Goal: Information Seeking & Learning: Find specific page/section

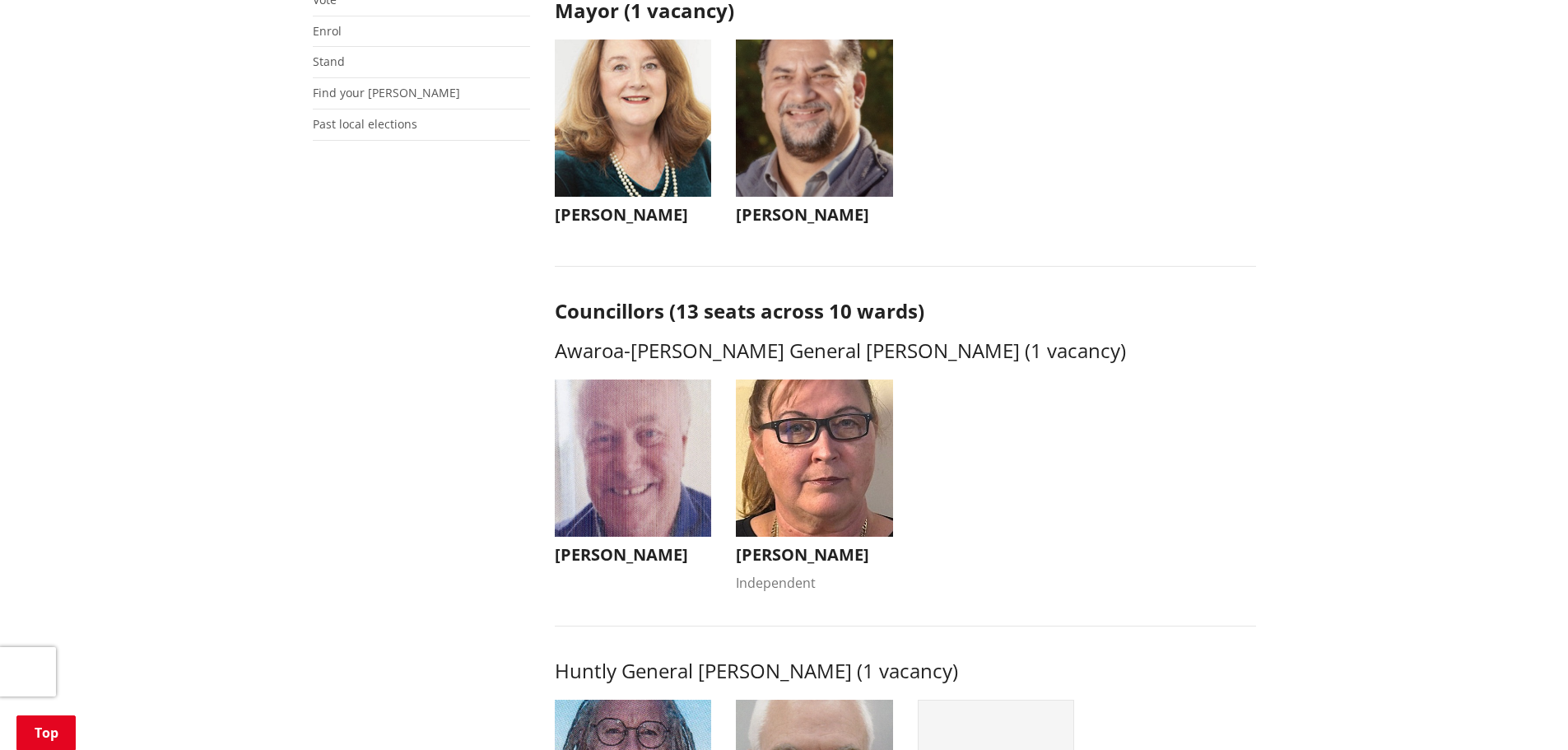
scroll to position [494, 0]
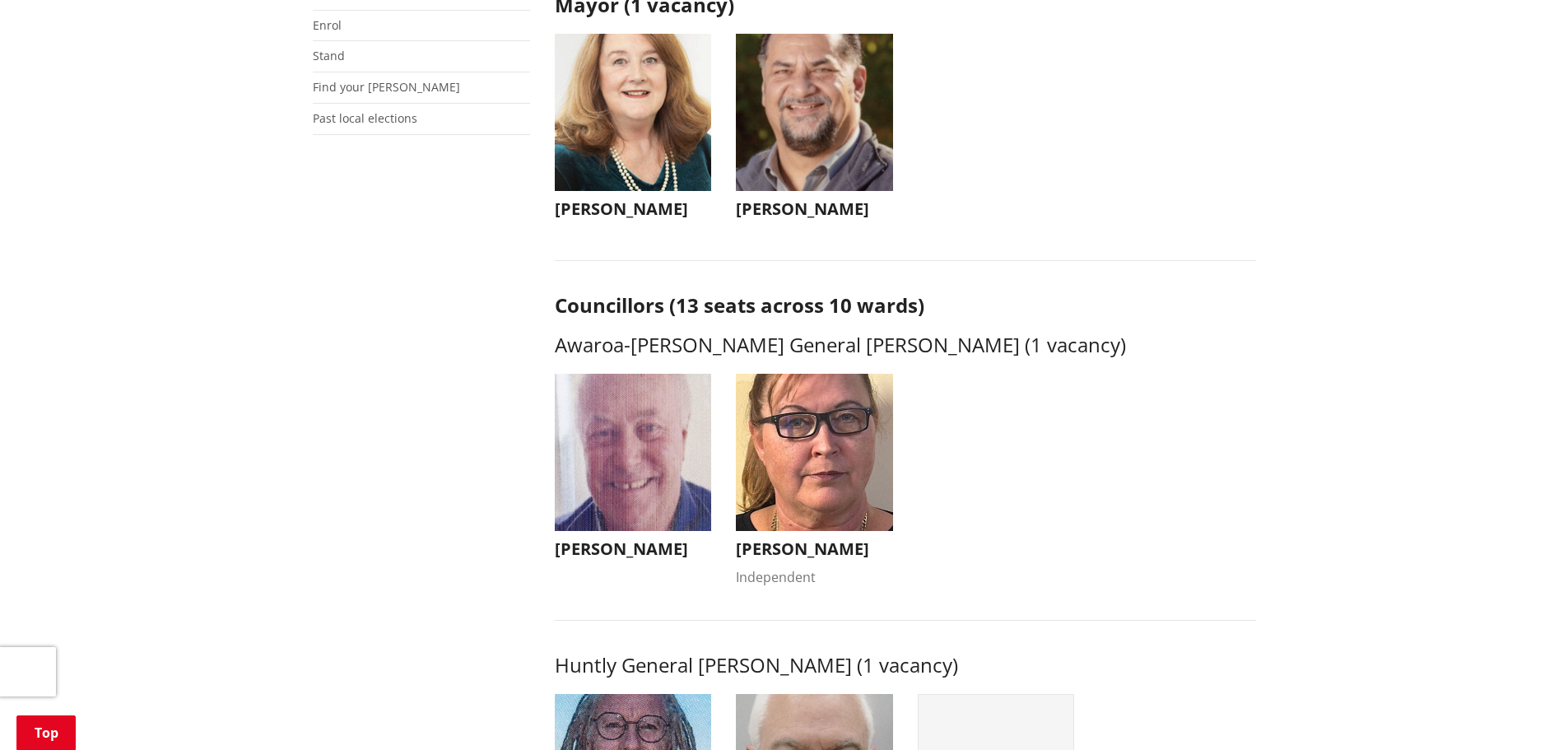
click at [790, 170] on img "button" at bounding box center [814, 112] width 158 height 158
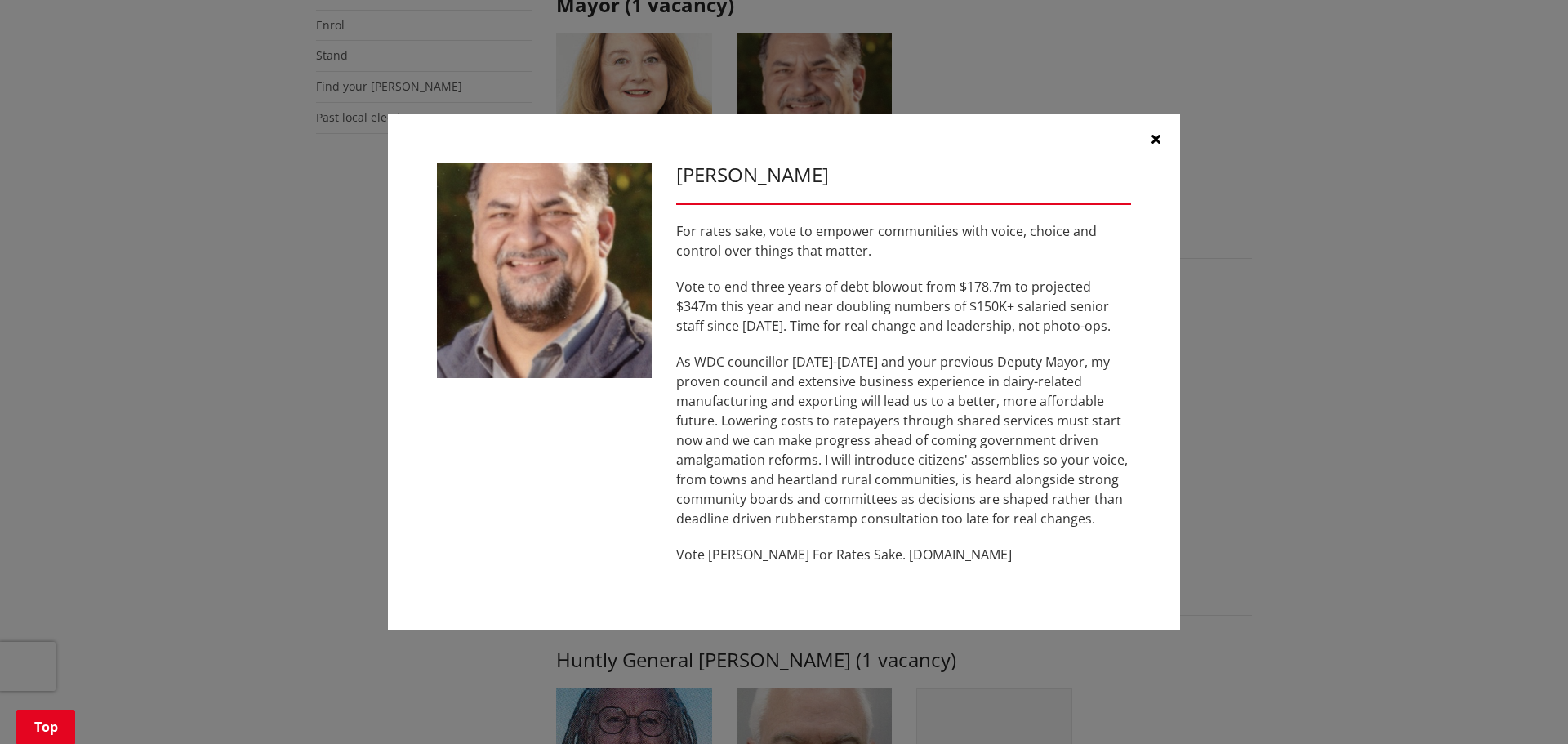
click at [1152, 134] on icon "button" at bounding box center [1155, 138] width 9 height 13
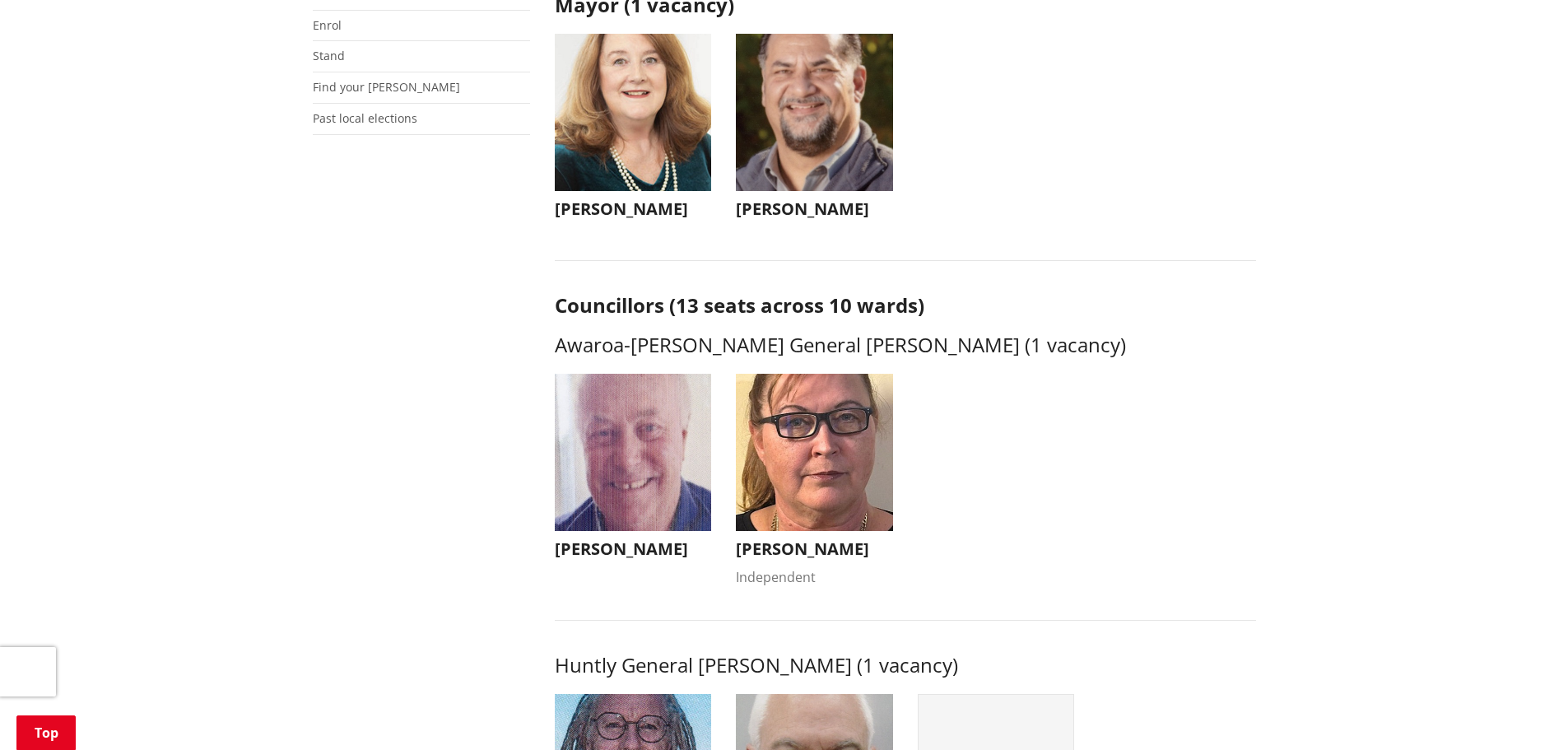
click at [646, 207] on h3 "Jacqui Church" at bounding box center [634, 209] width 158 height 20
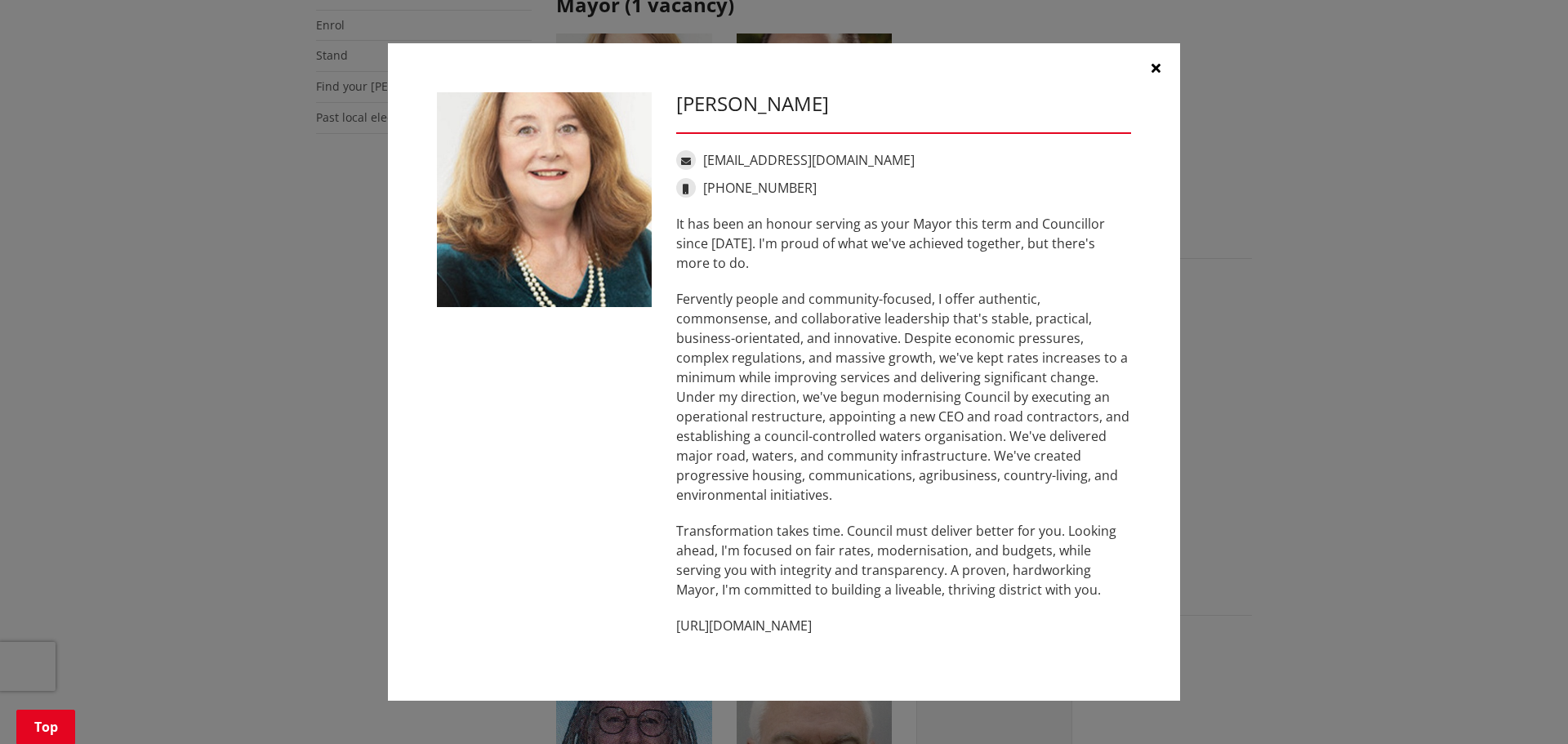
click at [1156, 71] on icon "button" at bounding box center [1155, 67] width 9 height 13
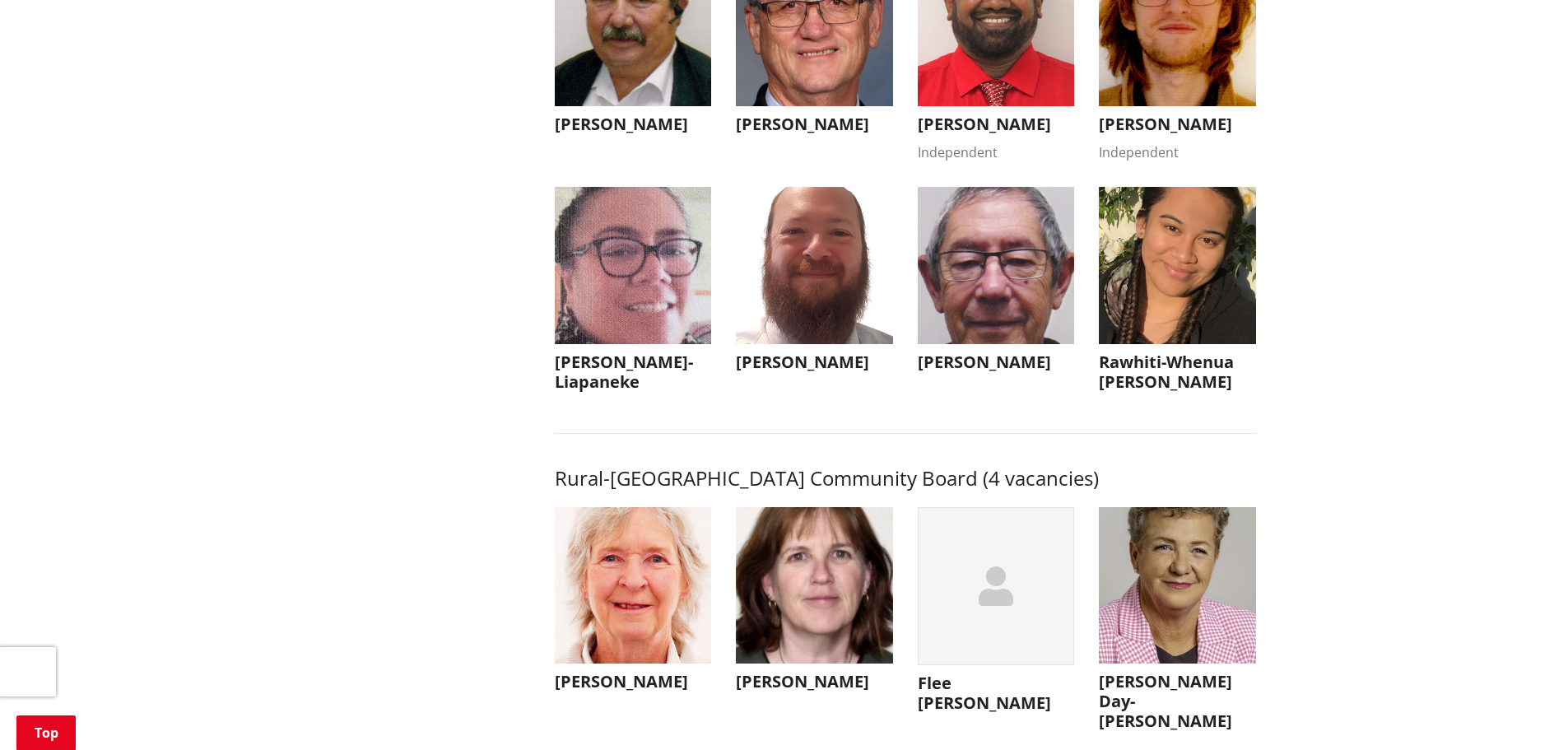
scroll to position [7242, 0]
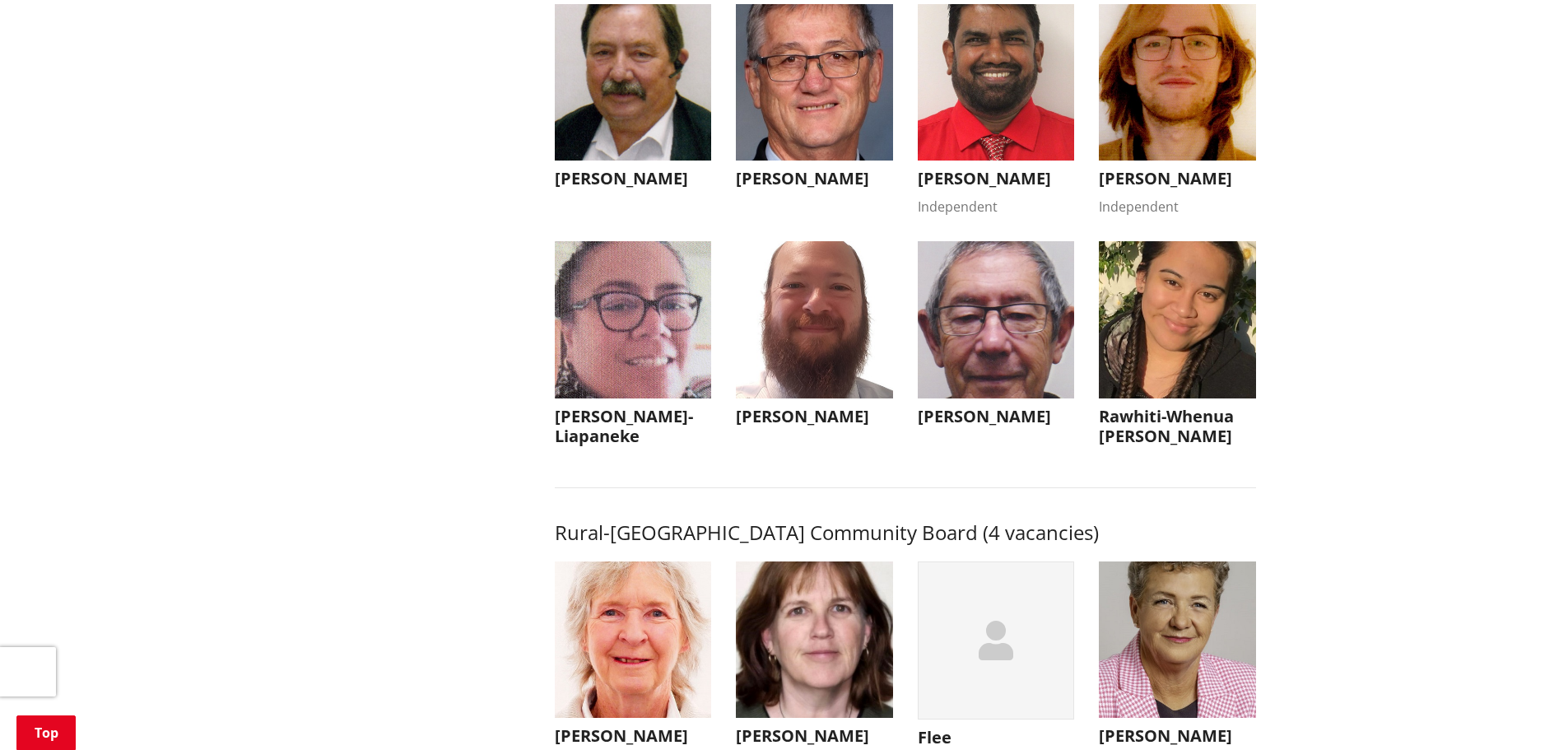
click at [633, 161] on img "button" at bounding box center [634, 83] width 158 height 158
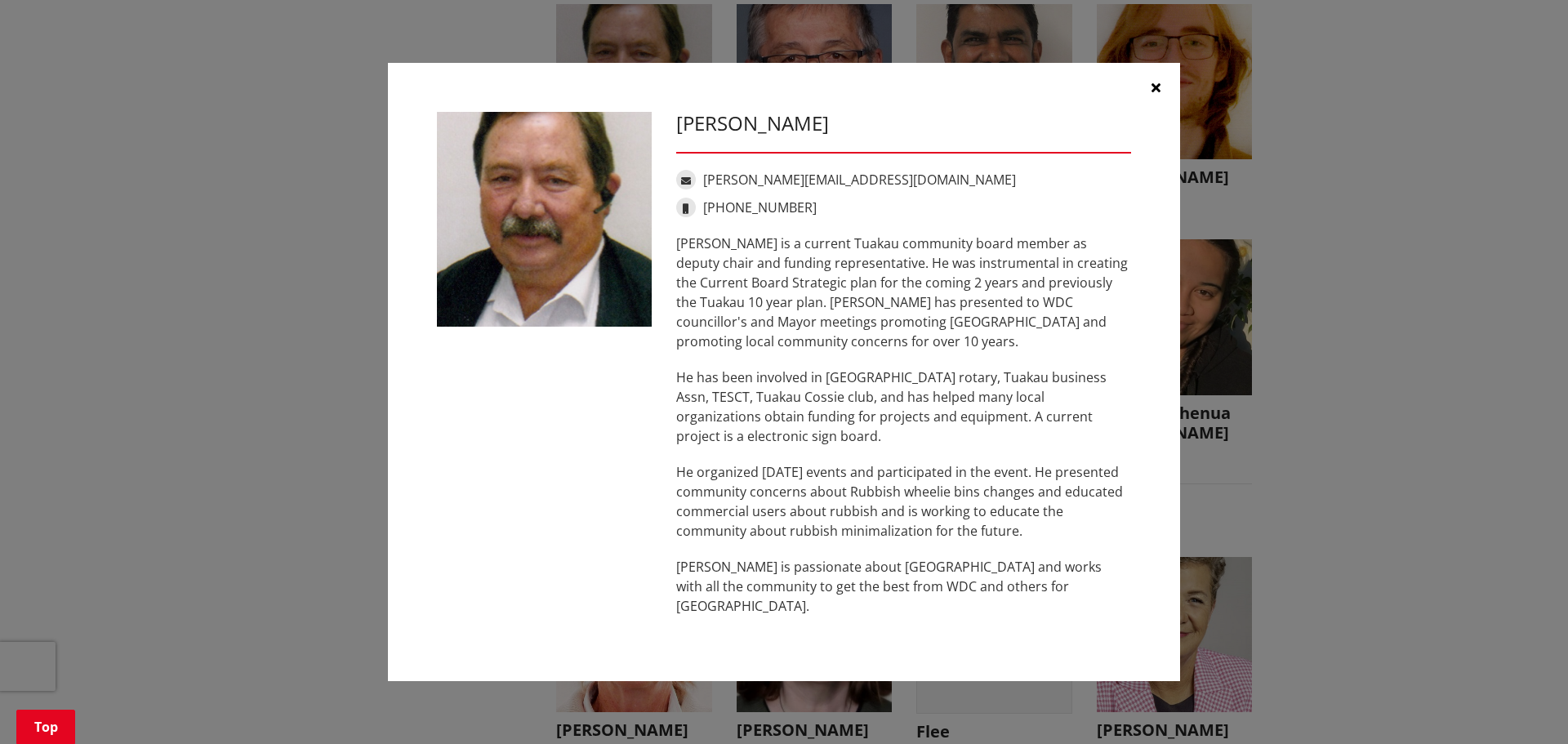
click at [1152, 94] on icon "button" at bounding box center [1155, 87] width 9 height 13
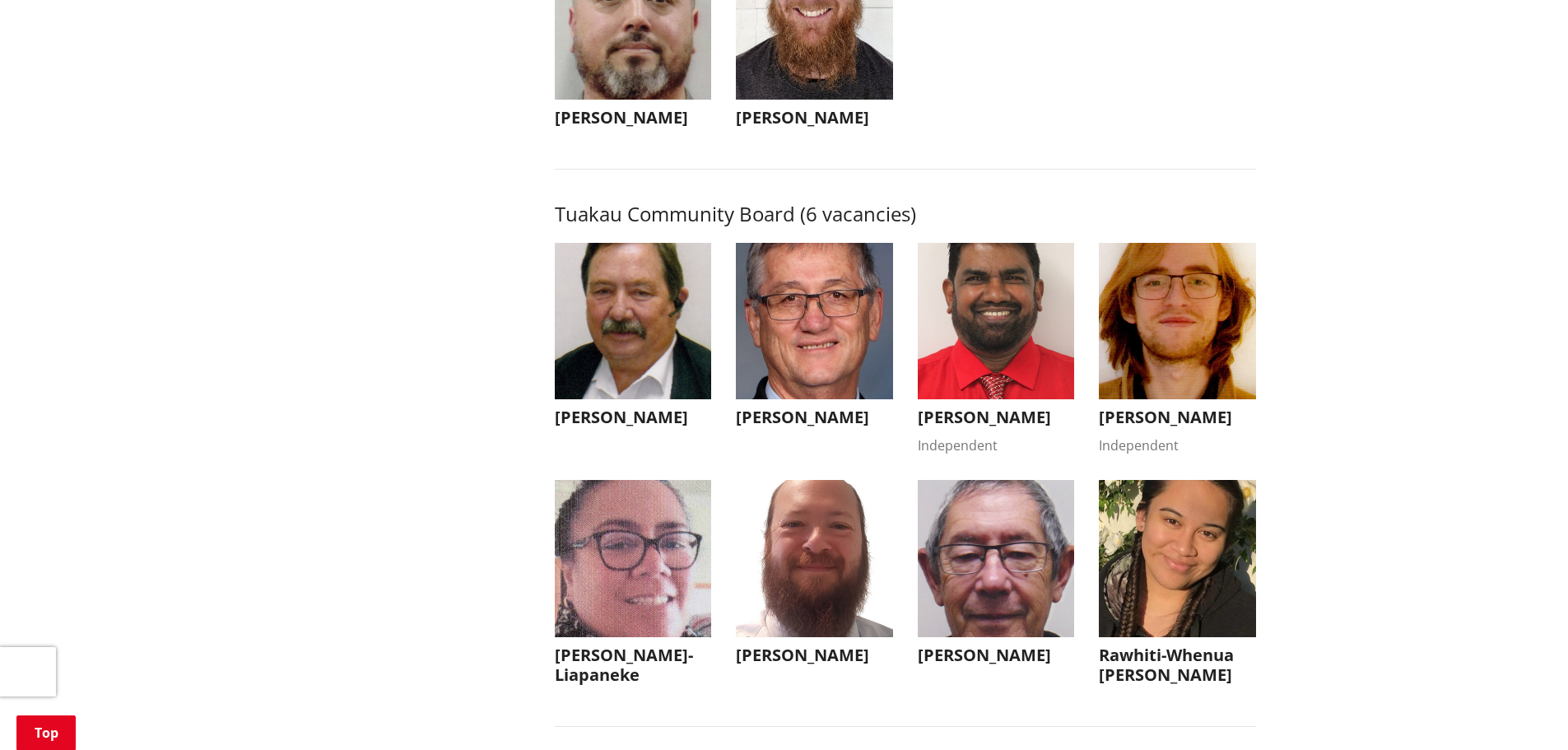
scroll to position [7077, 0]
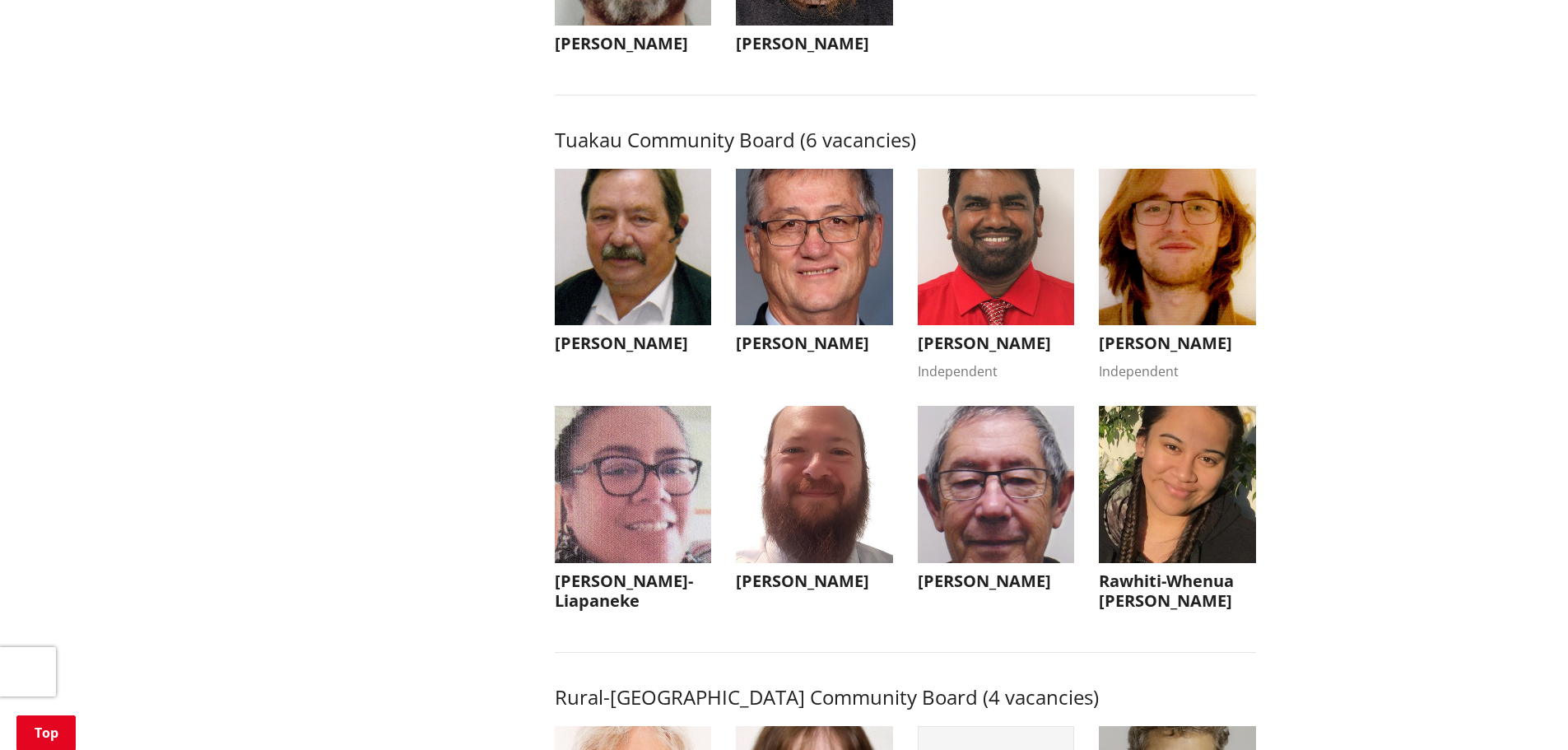
click at [623, 310] on img "button" at bounding box center [634, 247] width 158 height 158
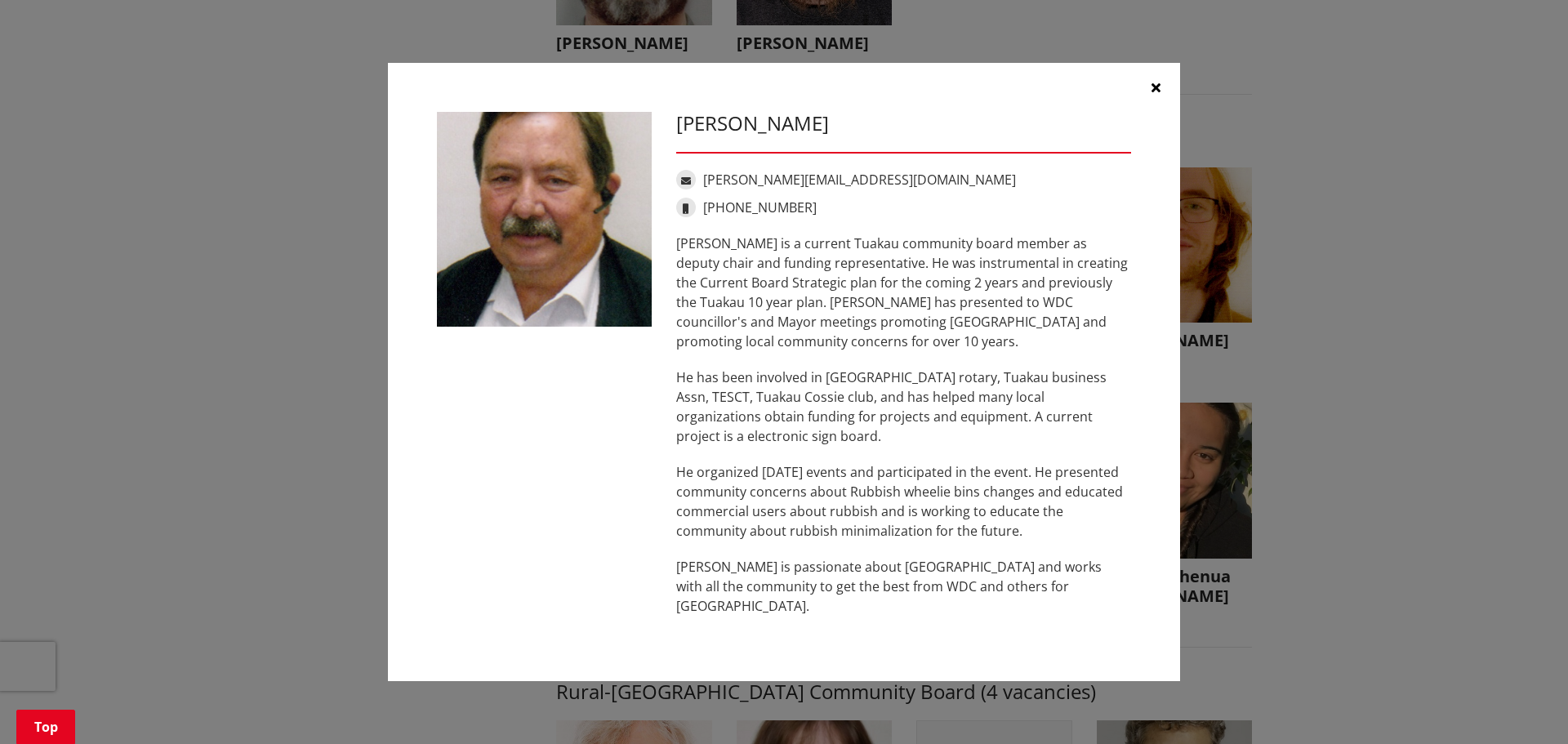
click at [1155, 92] on icon "button" at bounding box center [1155, 87] width 9 height 13
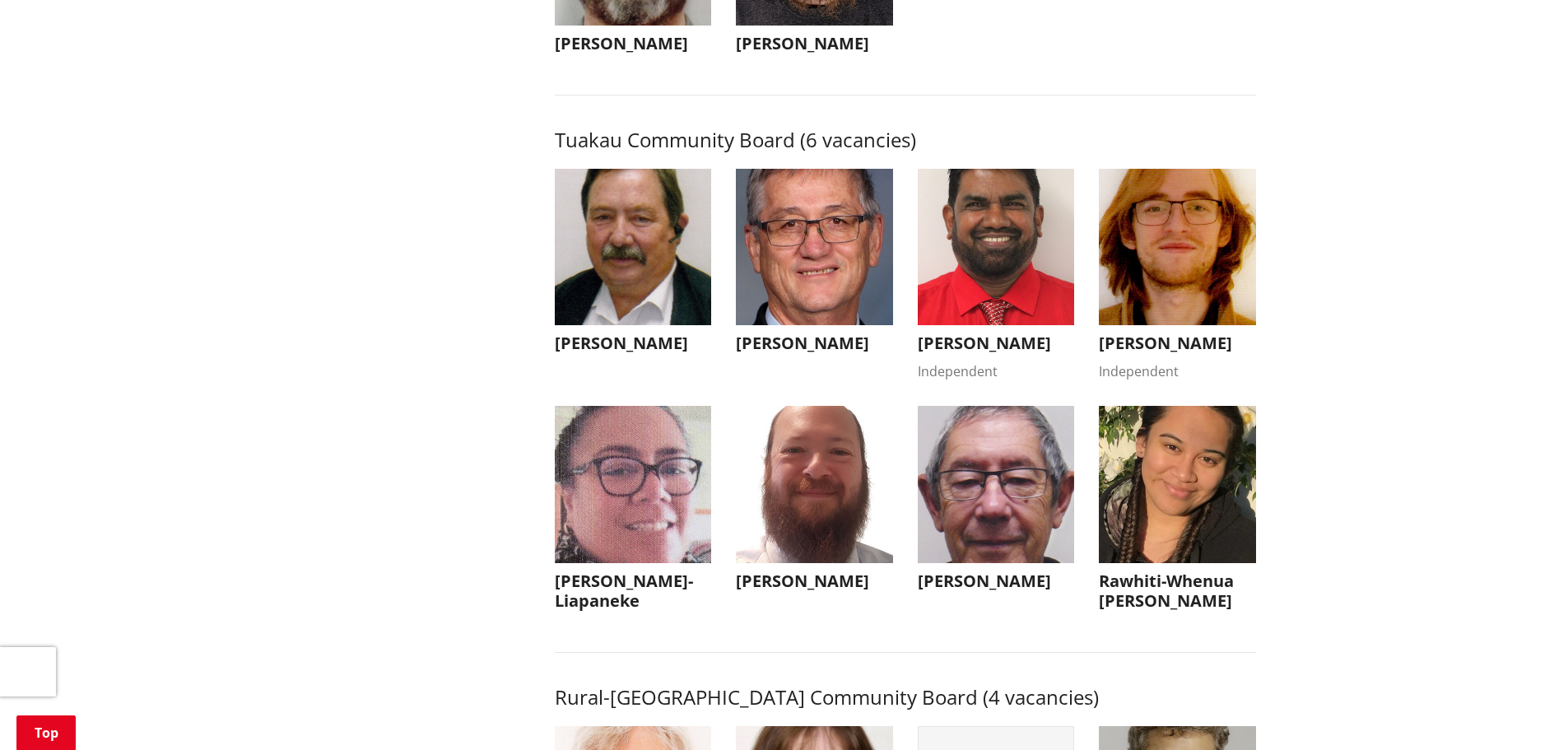
click at [827, 326] on img "button" at bounding box center [814, 247] width 158 height 158
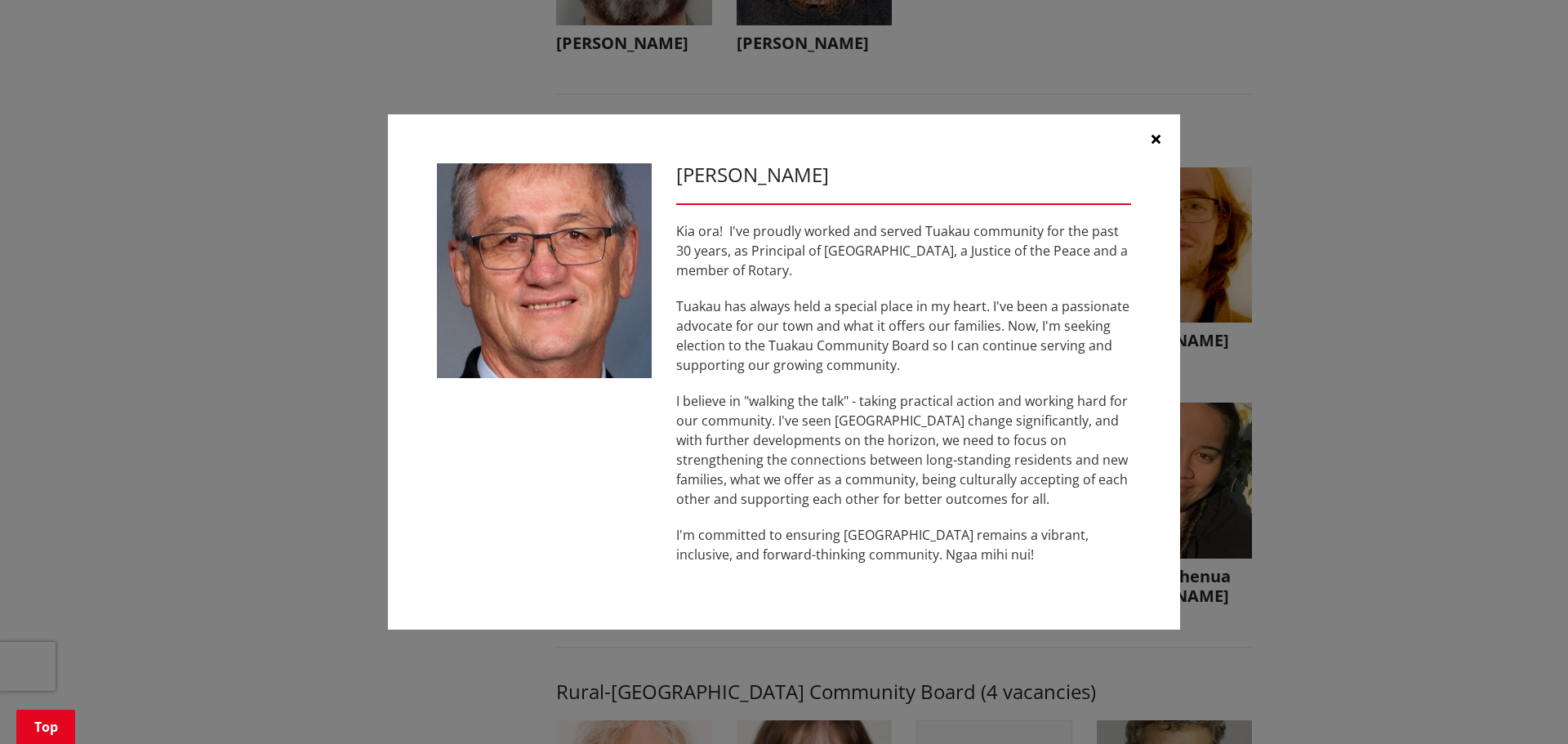
click at [1157, 137] on icon "button" at bounding box center [1155, 138] width 9 height 13
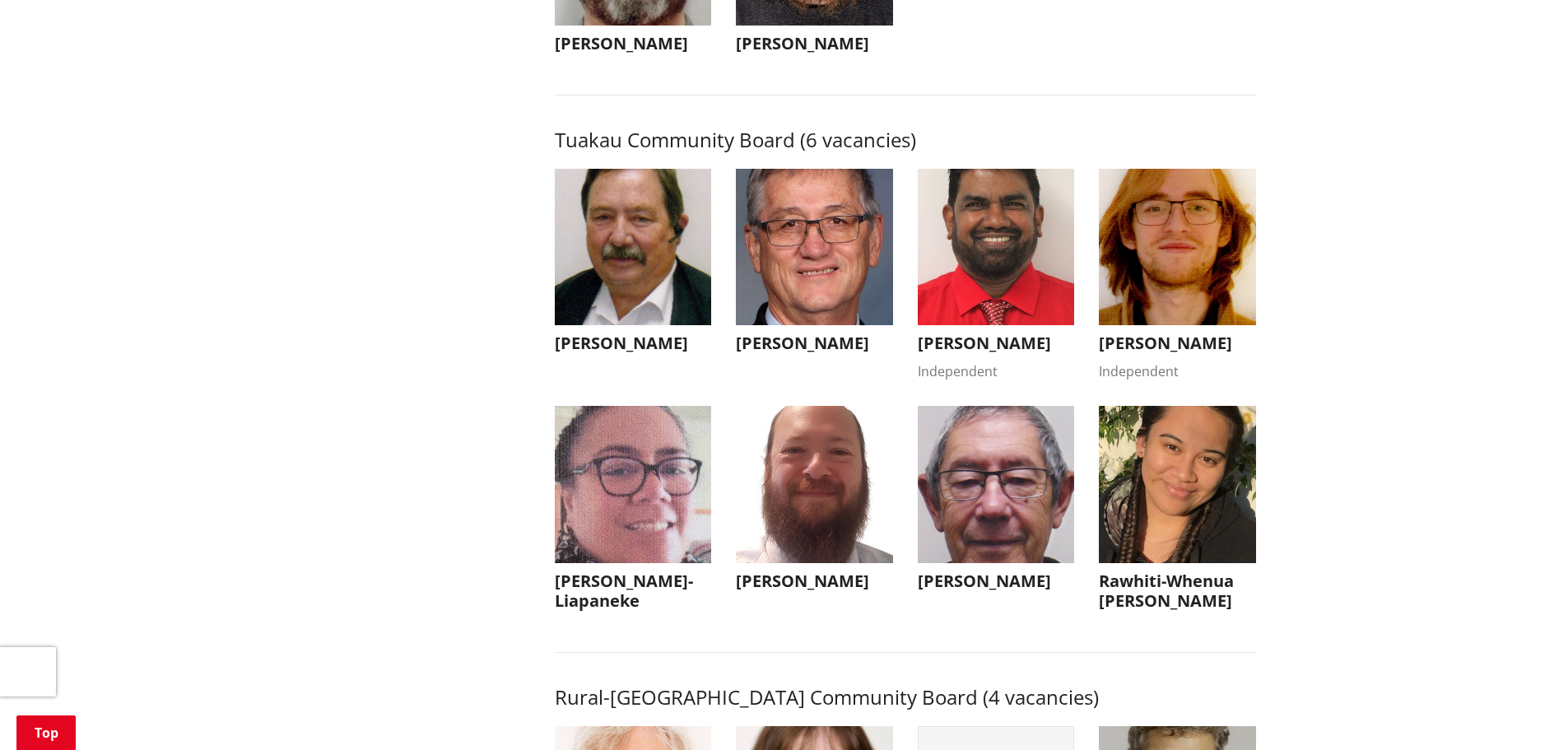
click at [1165, 301] on img "button" at bounding box center [1177, 247] width 158 height 158
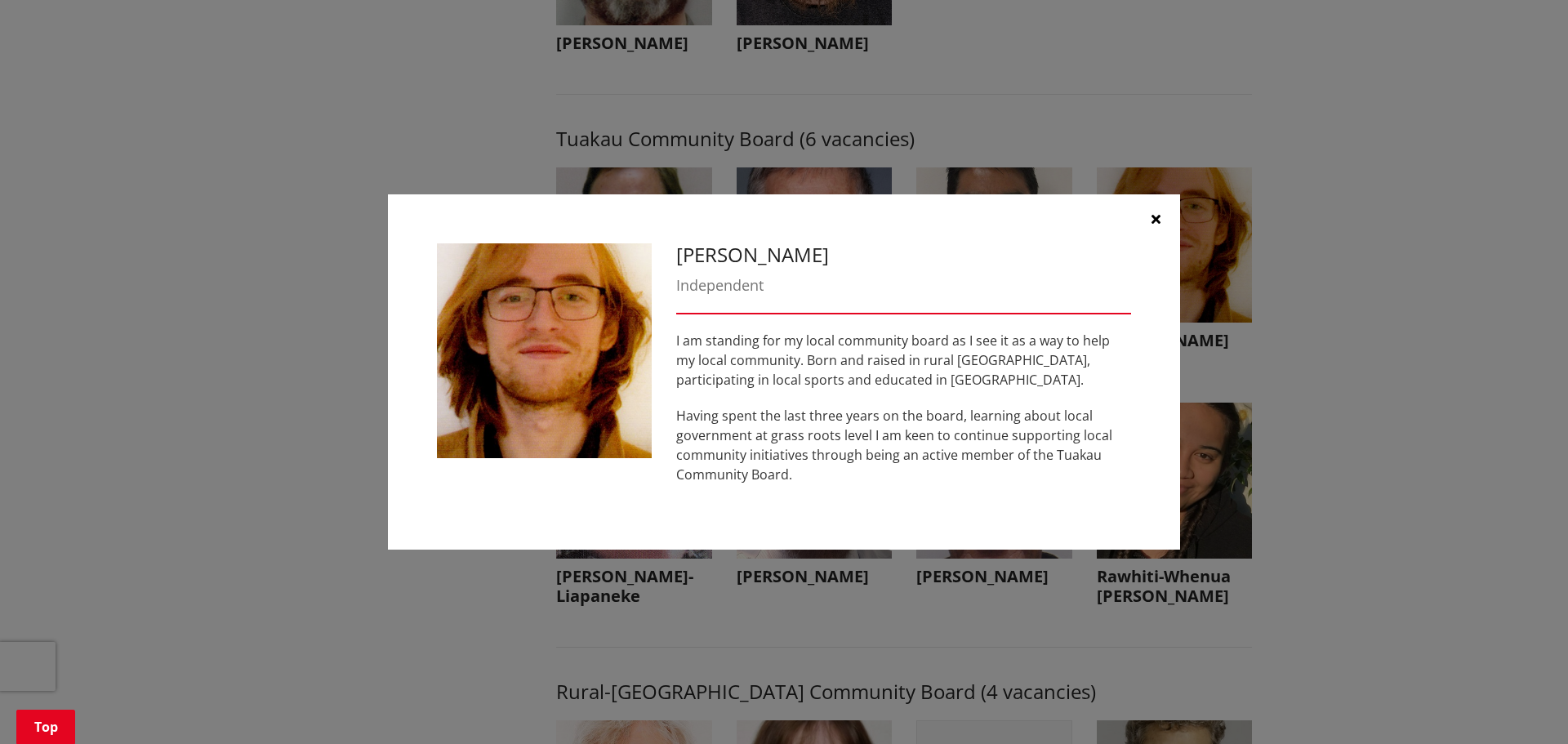
click at [1157, 215] on icon "button" at bounding box center [1155, 218] width 9 height 13
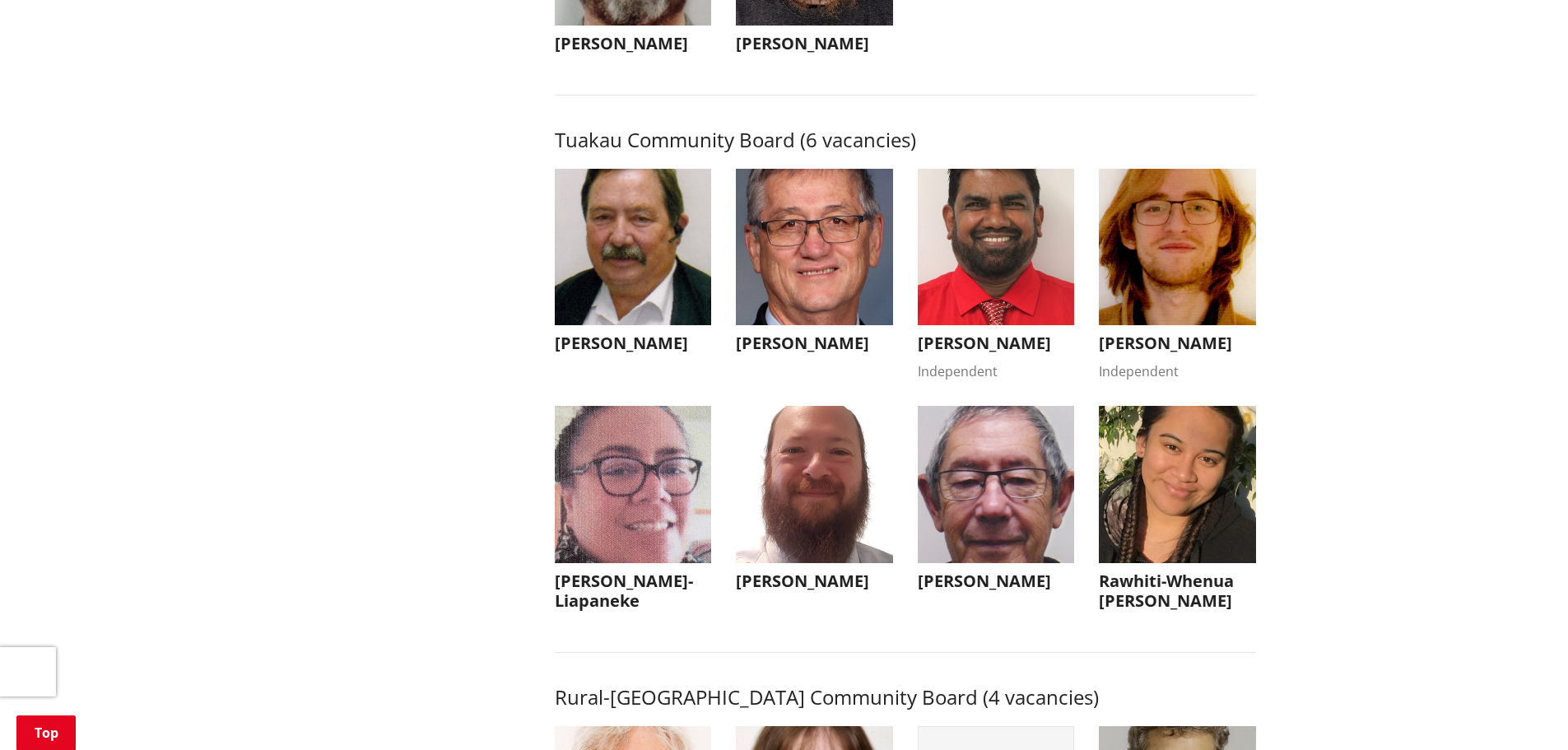
click at [623, 540] on img "button" at bounding box center [634, 485] width 158 height 158
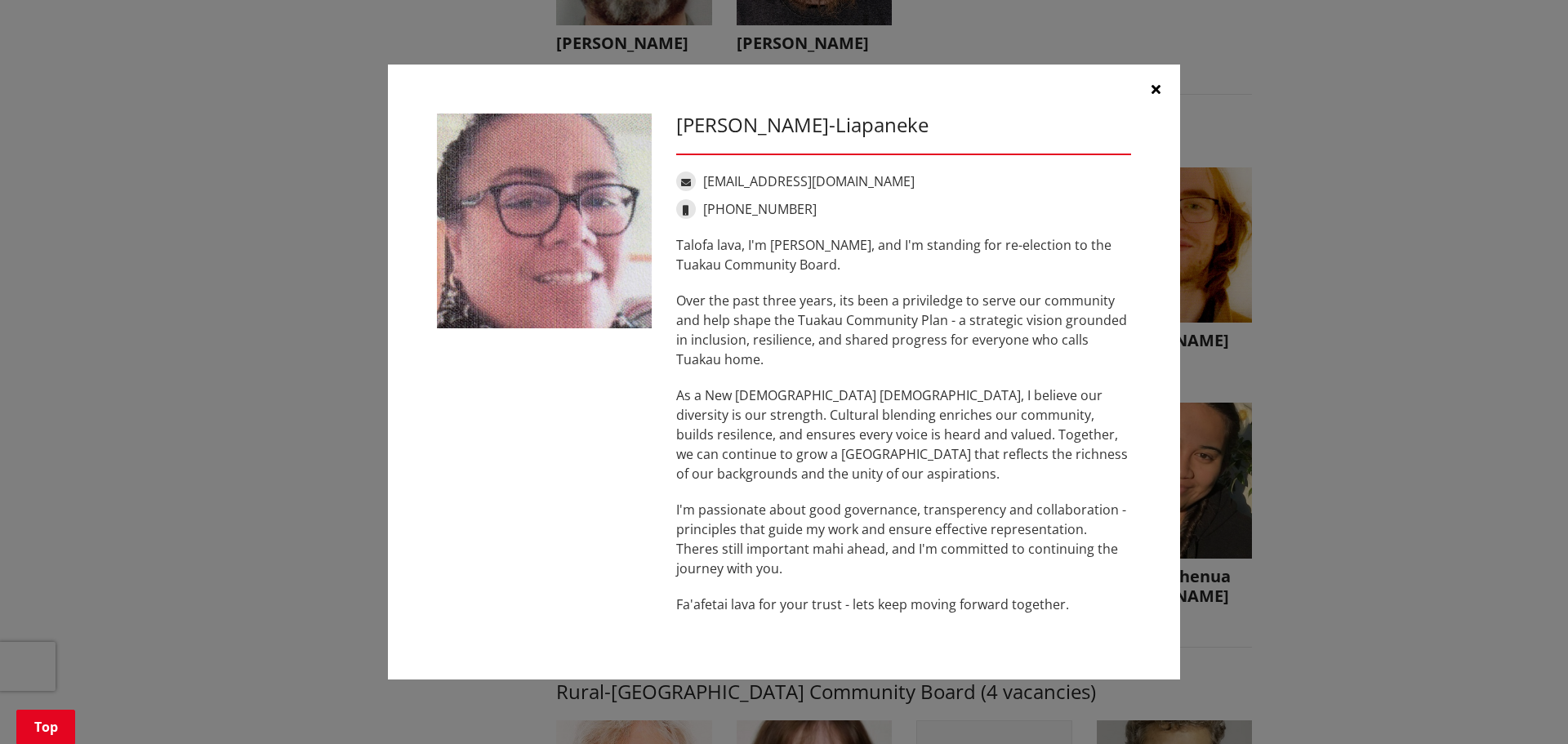
click at [1151, 88] on icon "button" at bounding box center [1155, 88] width 9 height 13
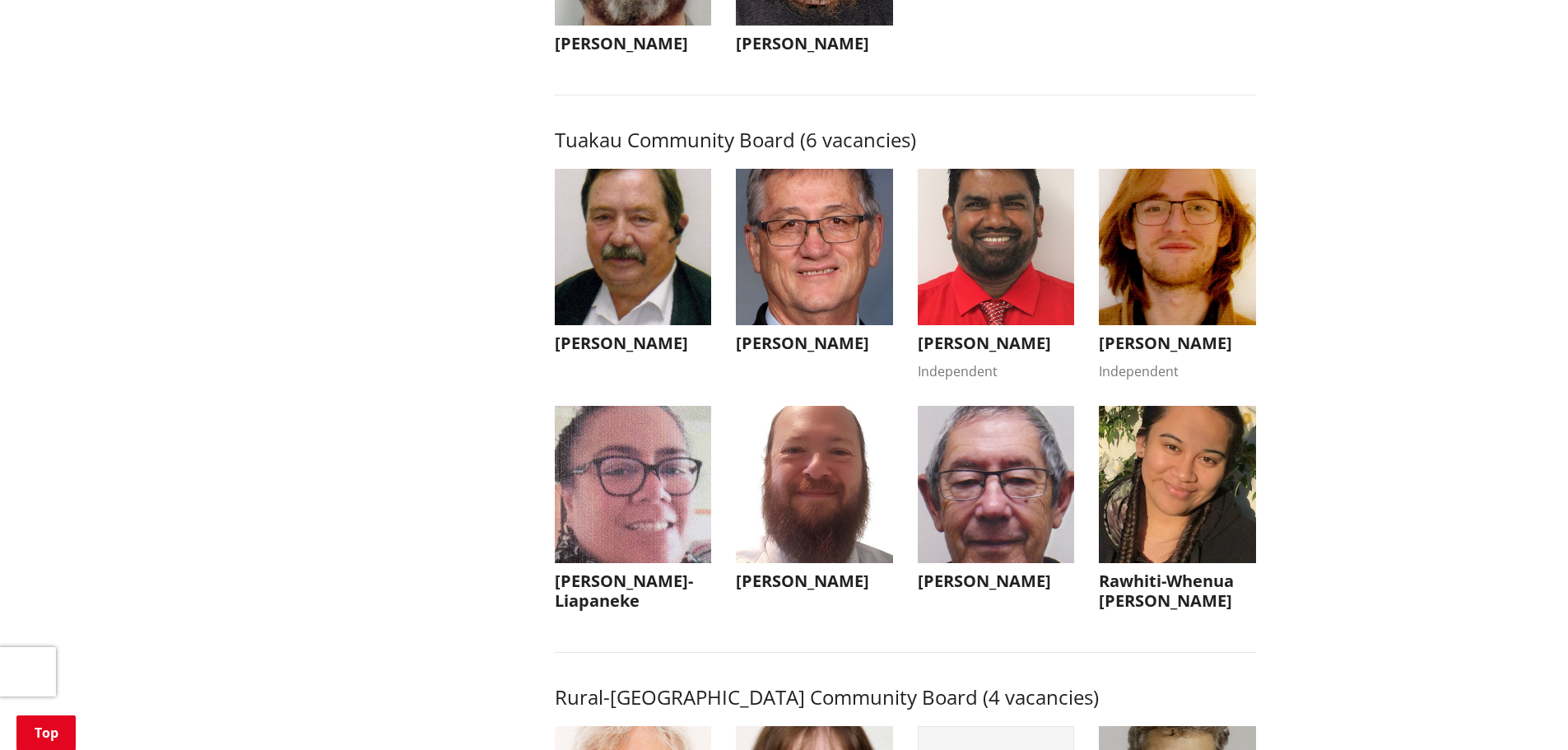
click at [808, 551] on img "button" at bounding box center [814, 485] width 158 height 158
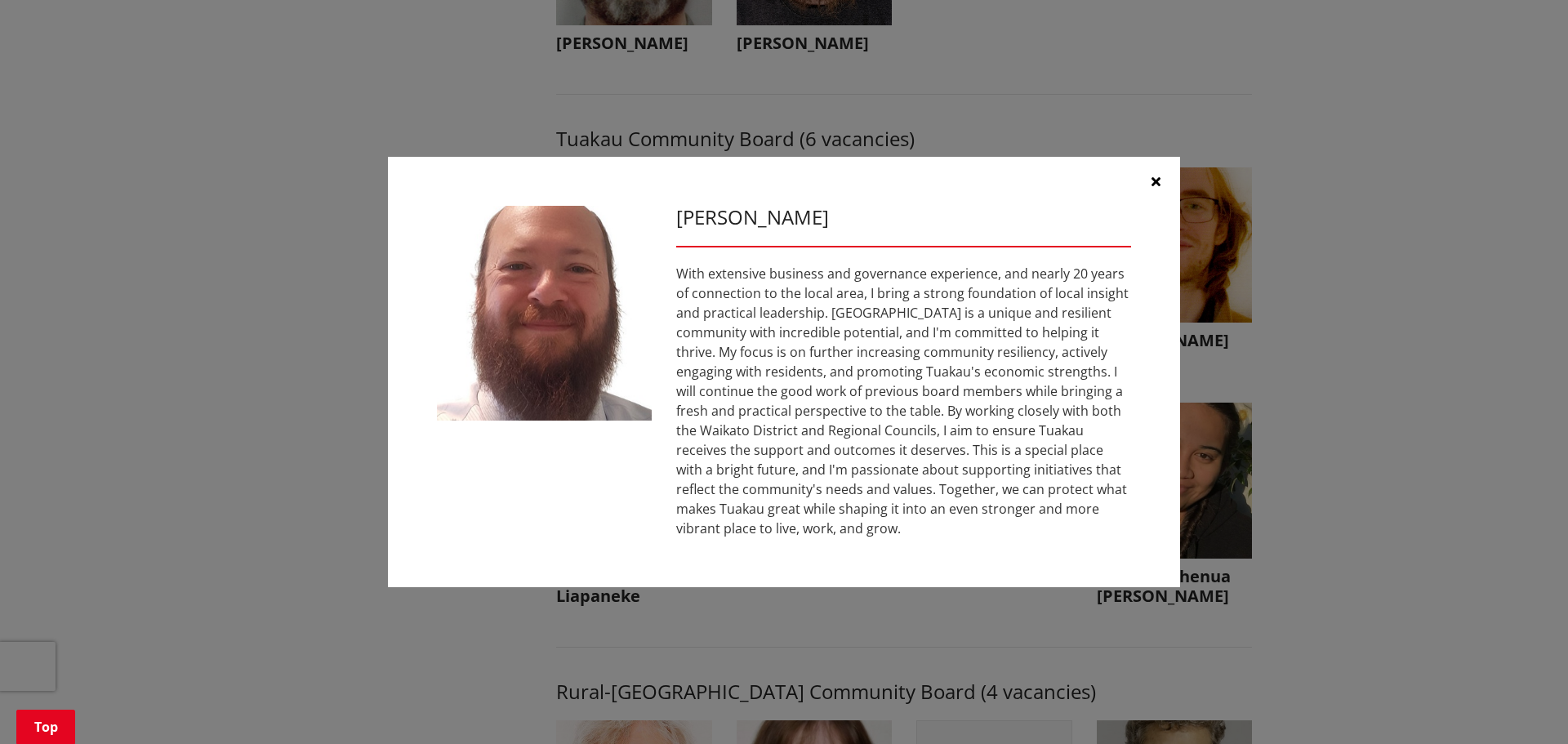
click at [1153, 182] on icon "button" at bounding box center [1155, 181] width 9 height 13
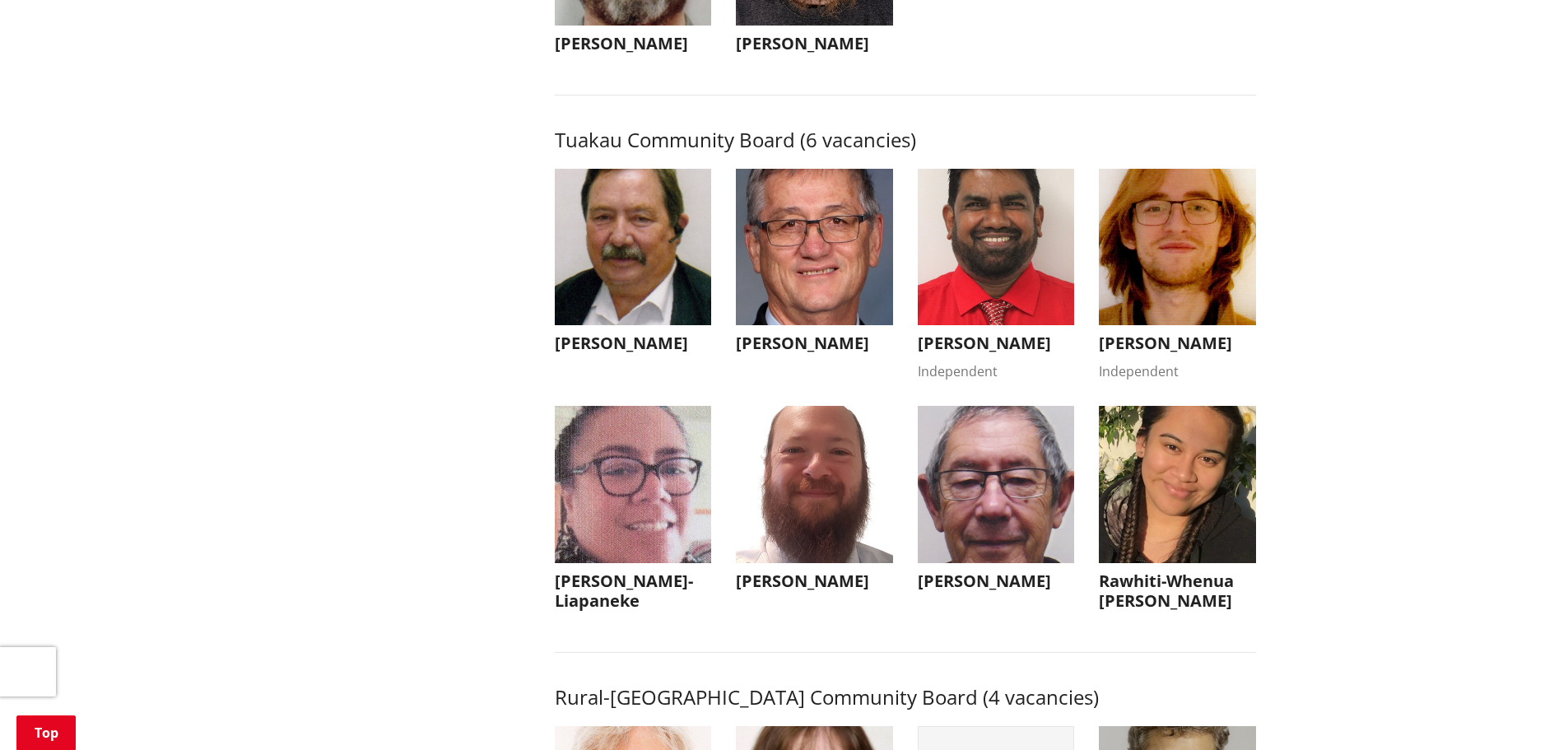
click at [1012, 562] on img "button" at bounding box center [997, 485] width 158 height 158
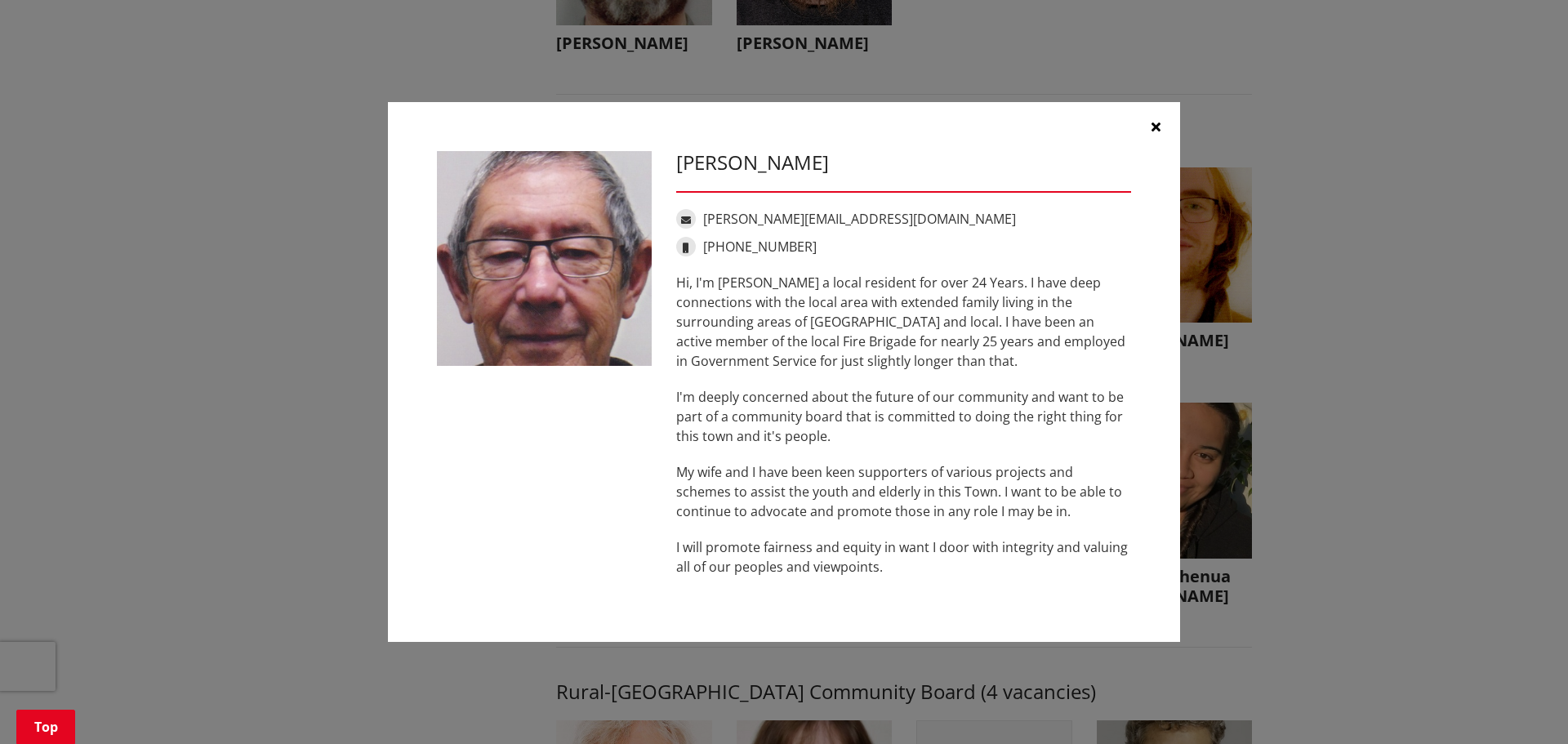
click at [1151, 131] on icon "button" at bounding box center [1155, 126] width 9 height 13
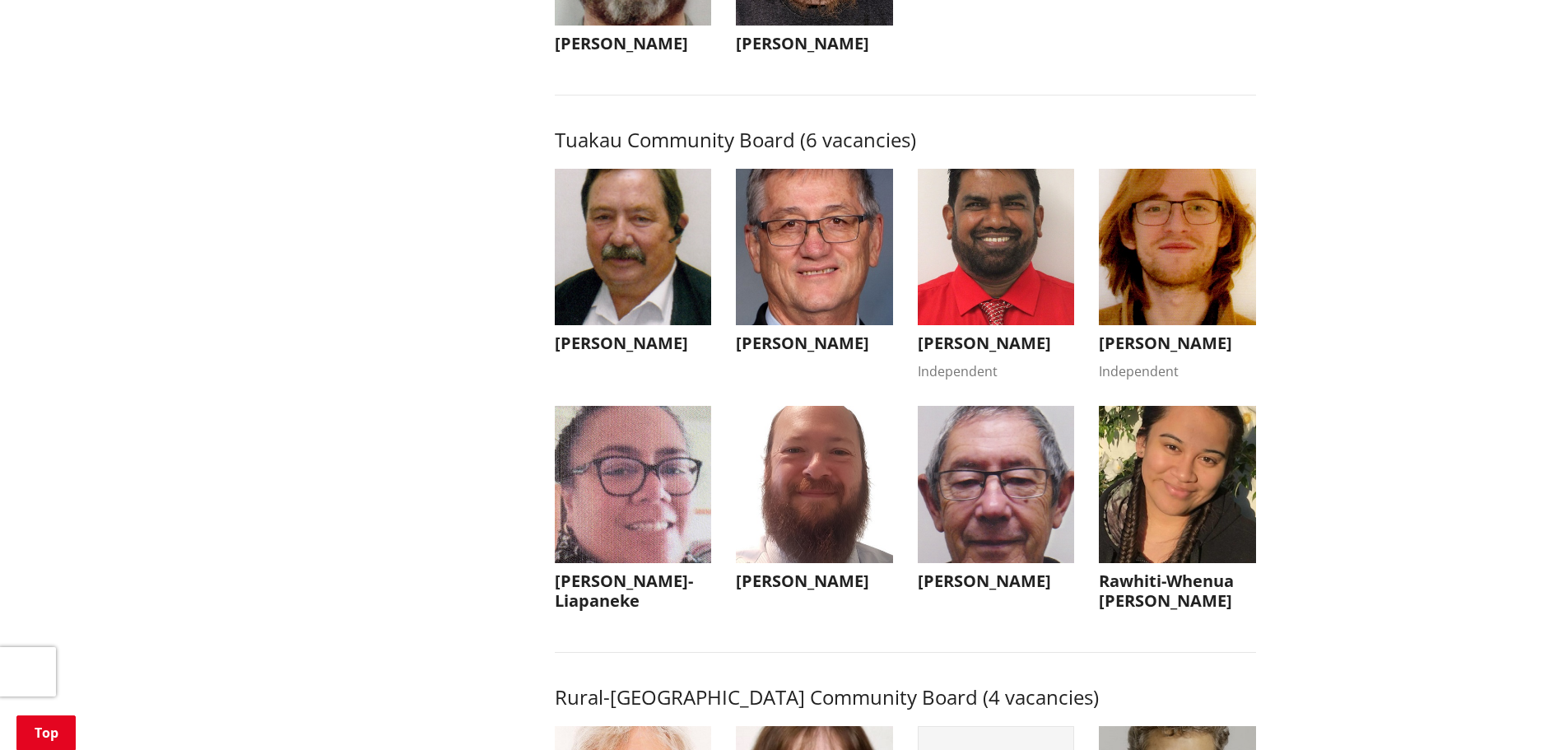
click at [1204, 550] on img "button" at bounding box center [1177, 485] width 158 height 158
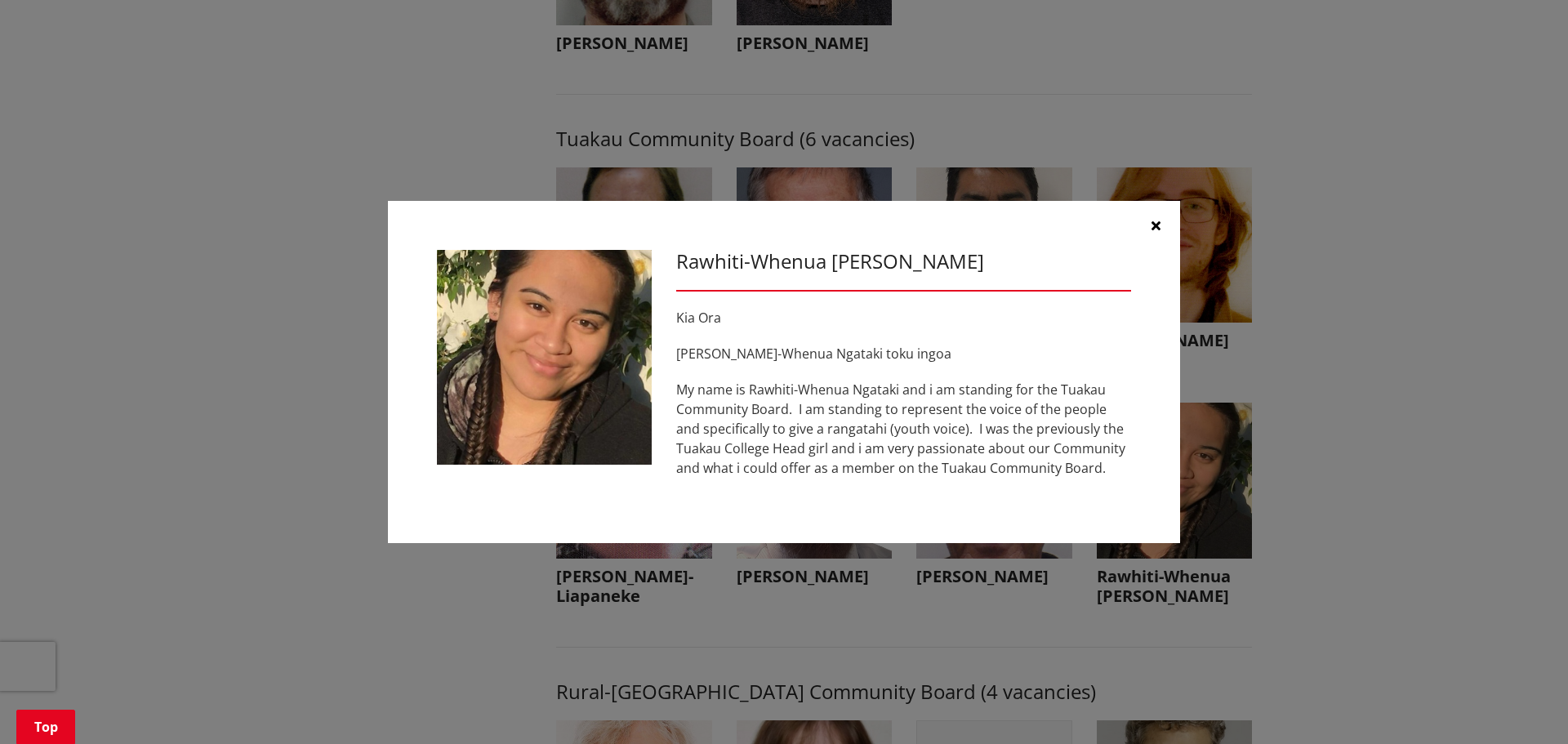
click at [1154, 228] on icon "button" at bounding box center [1155, 225] width 9 height 13
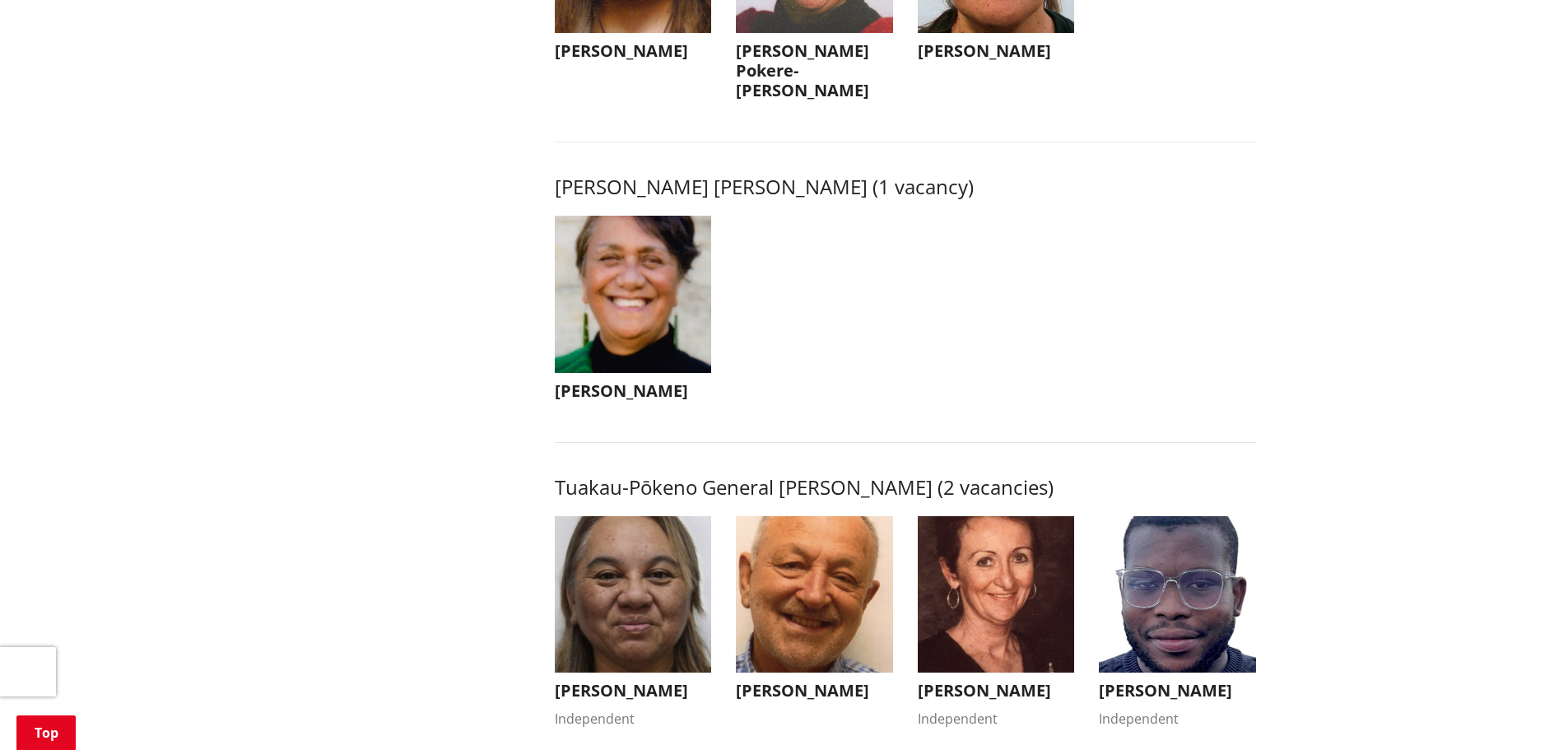
scroll to position [2798, 0]
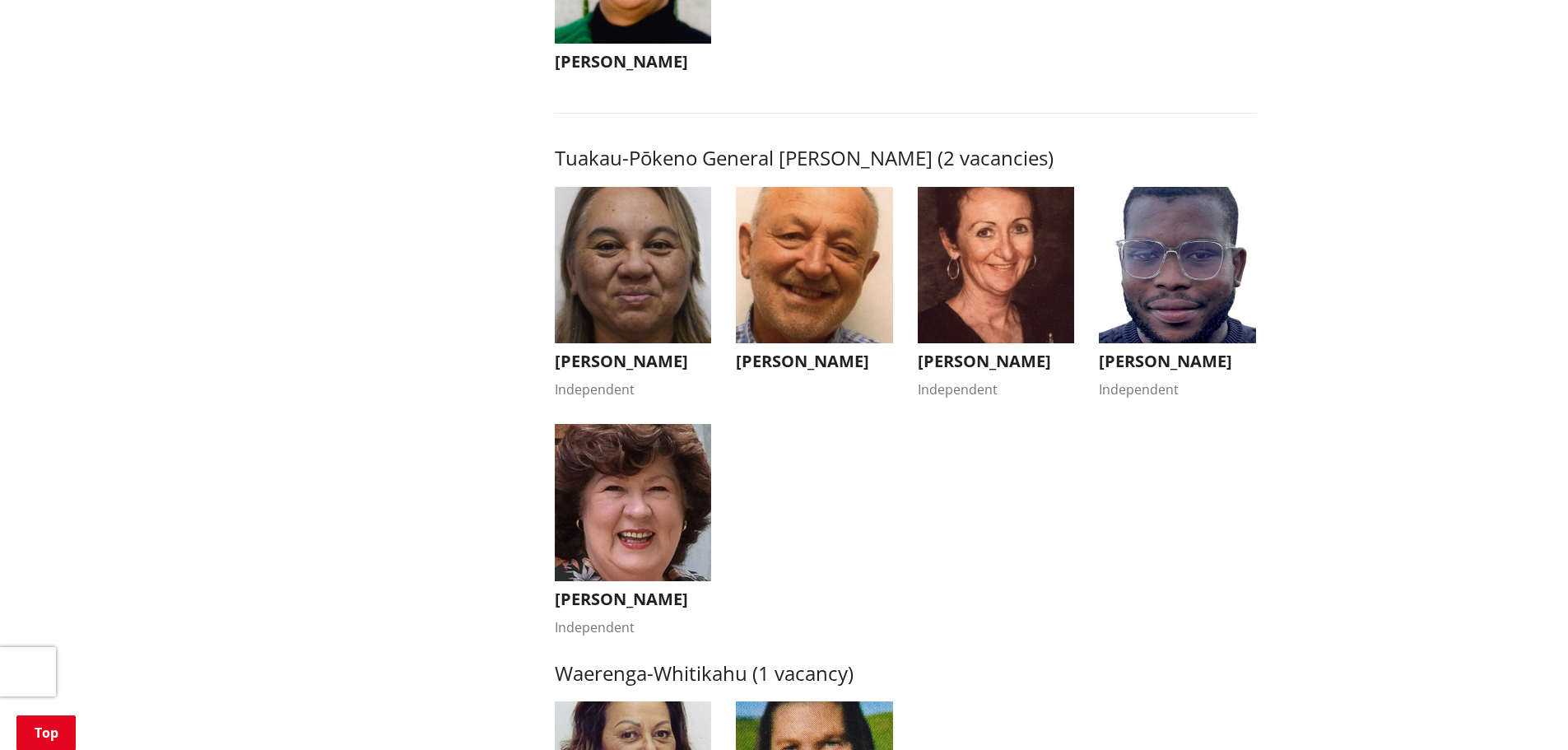
click at [646, 301] on img "button" at bounding box center [634, 265] width 158 height 158
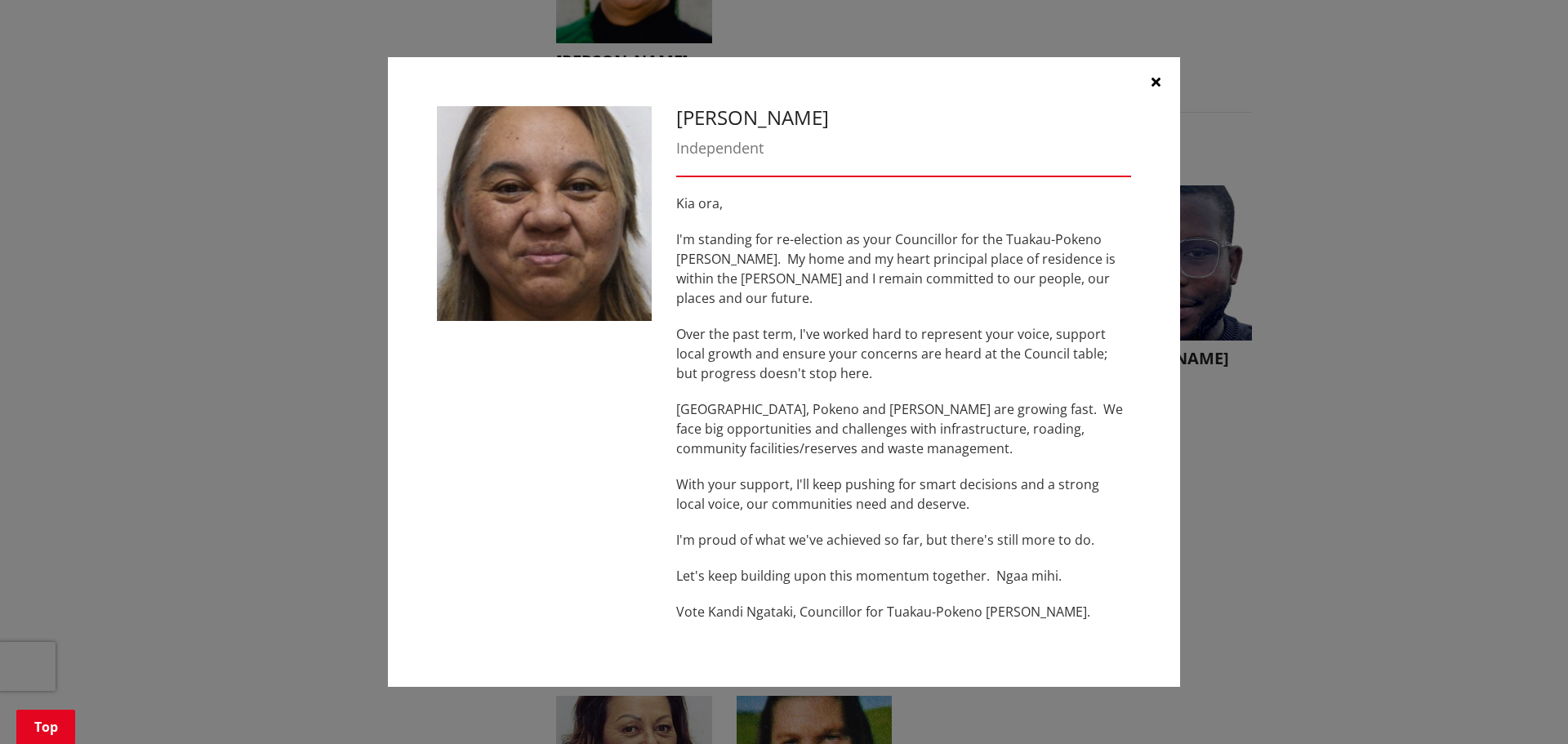
click at [1159, 88] on icon "button" at bounding box center [1155, 81] width 9 height 13
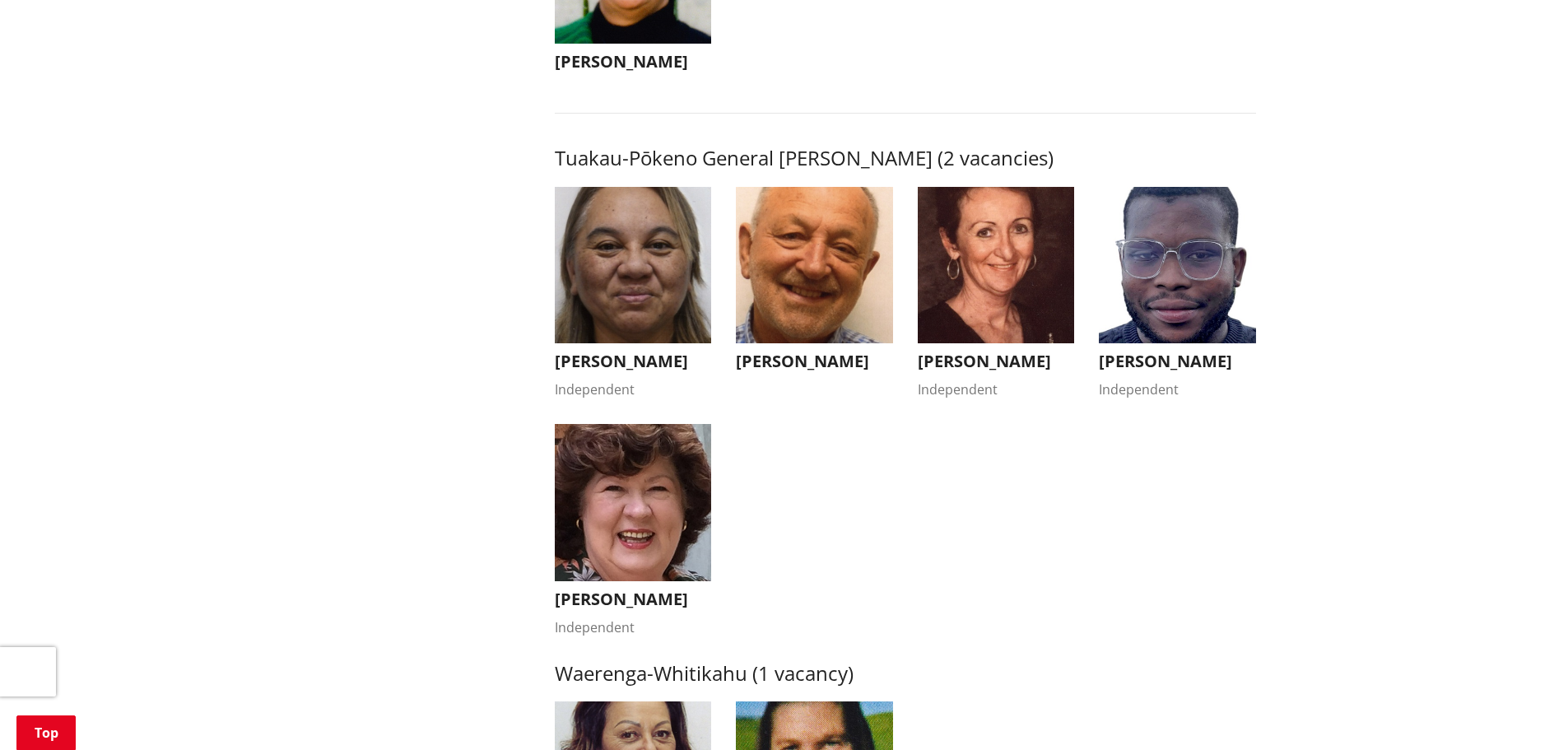
click at [822, 271] on img "button" at bounding box center [814, 265] width 158 height 158
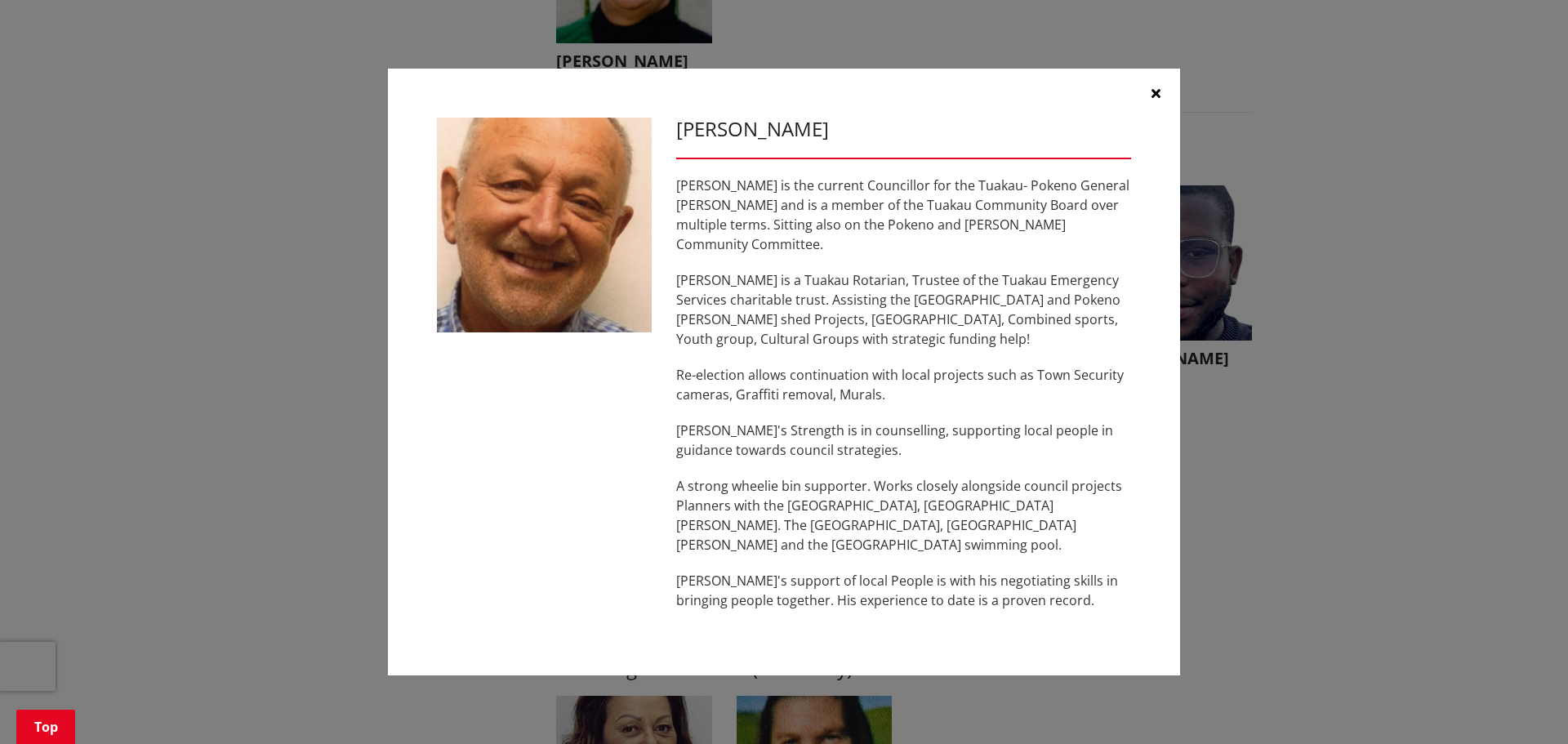
click at [1153, 99] on icon "button" at bounding box center [1155, 93] width 9 height 13
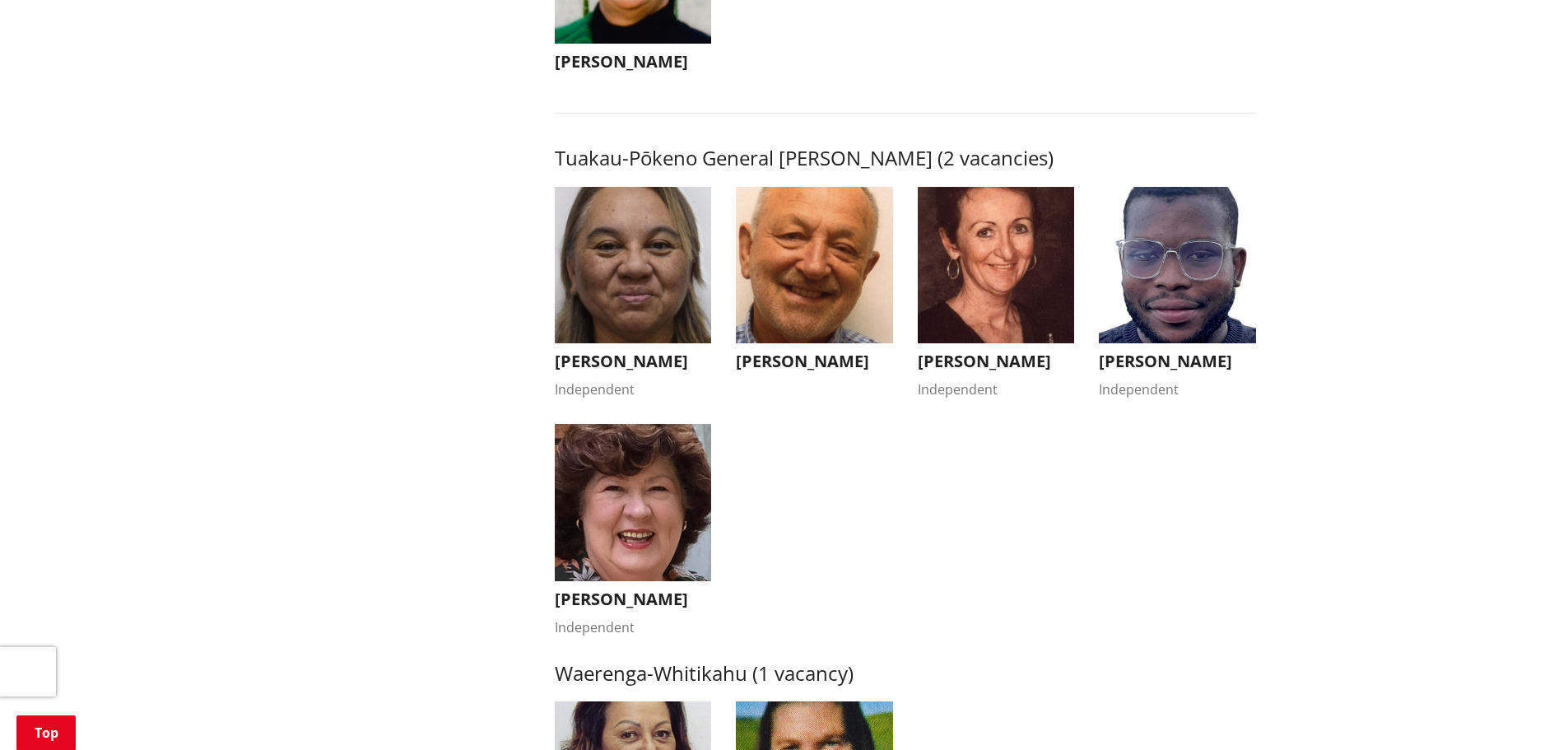
click at [999, 291] on img "button" at bounding box center [997, 265] width 158 height 158
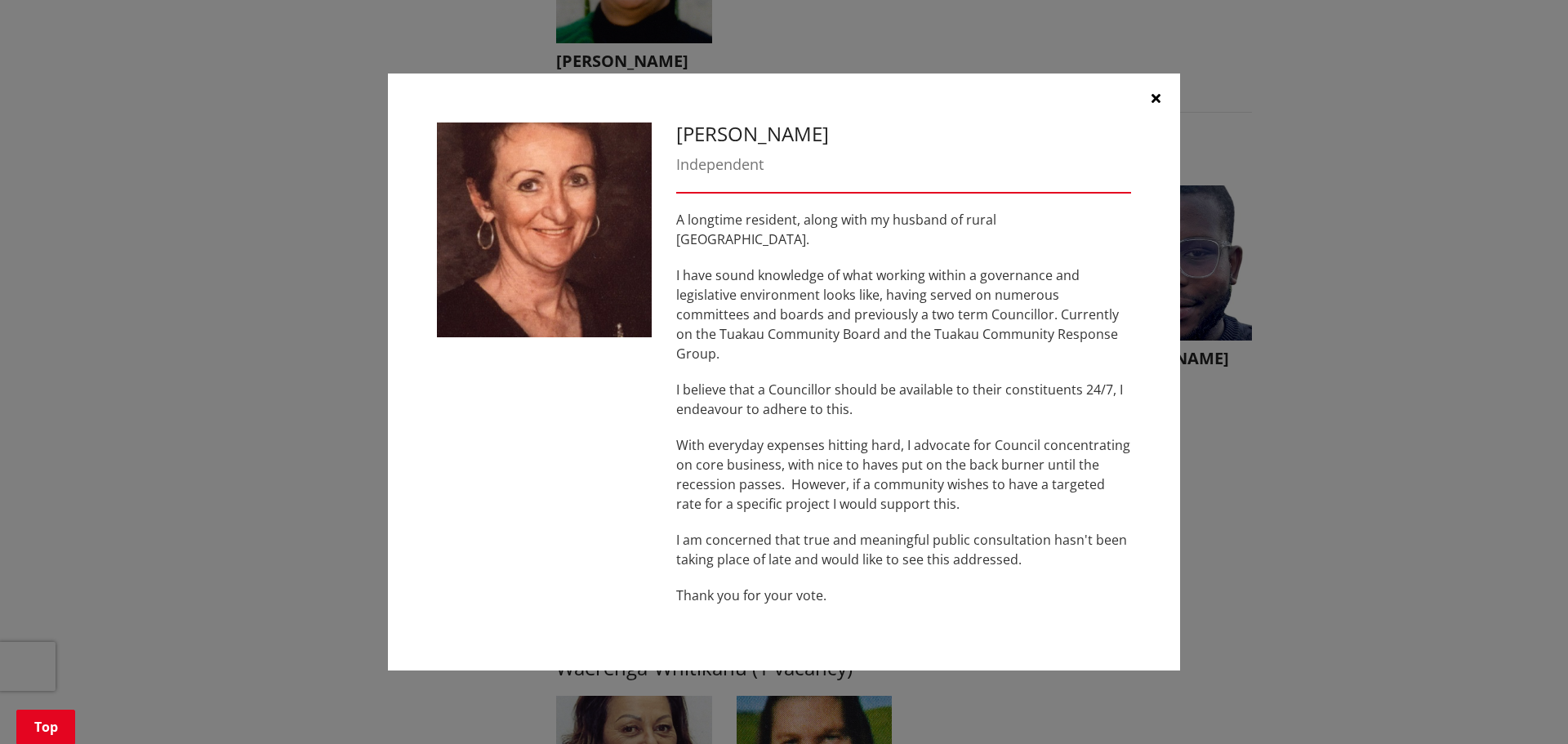
click at [1156, 104] on icon "button" at bounding box center [1155, 98] width 9 height 13
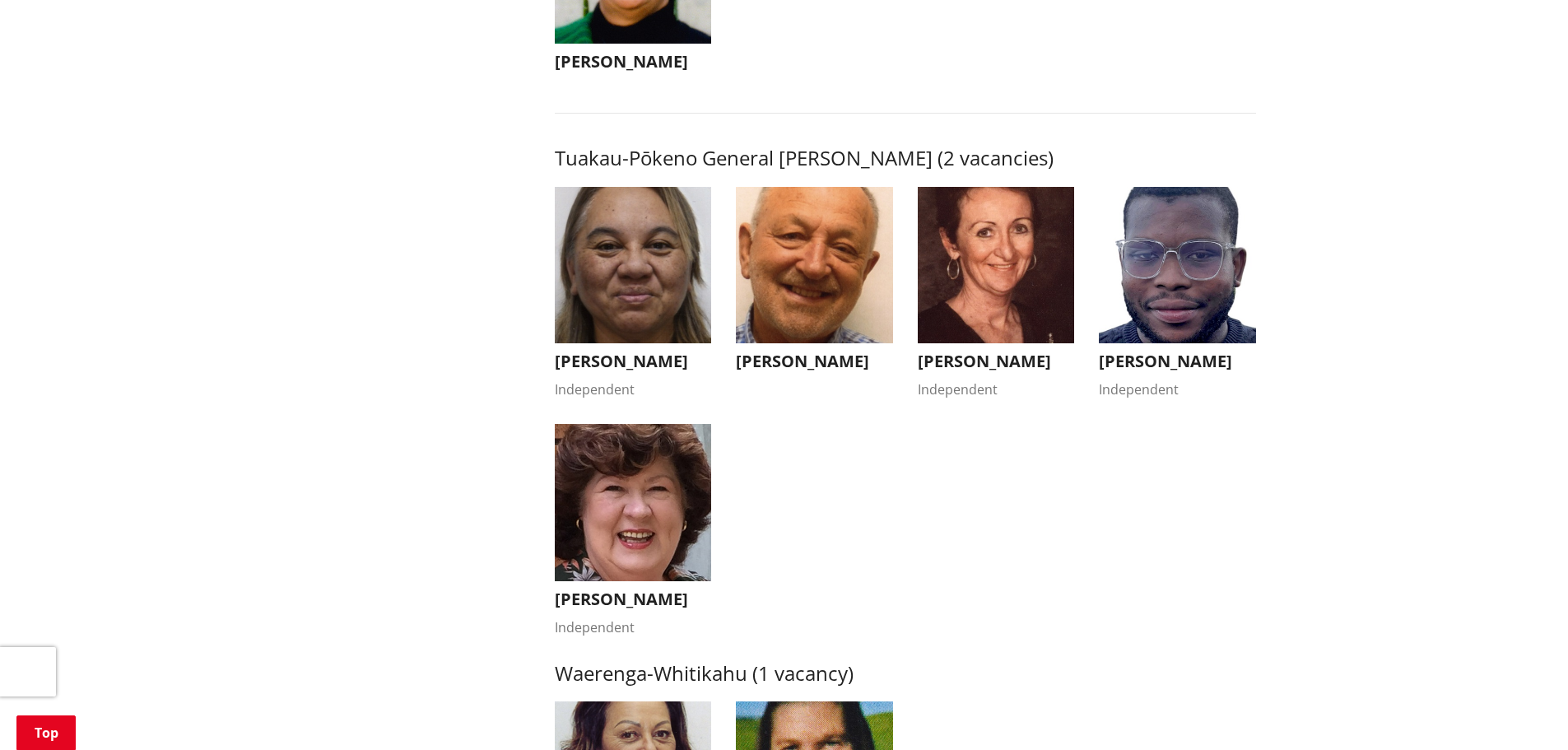
click at [669, 526] on img "button" at bounding box center [634, 503] width 158 height 158
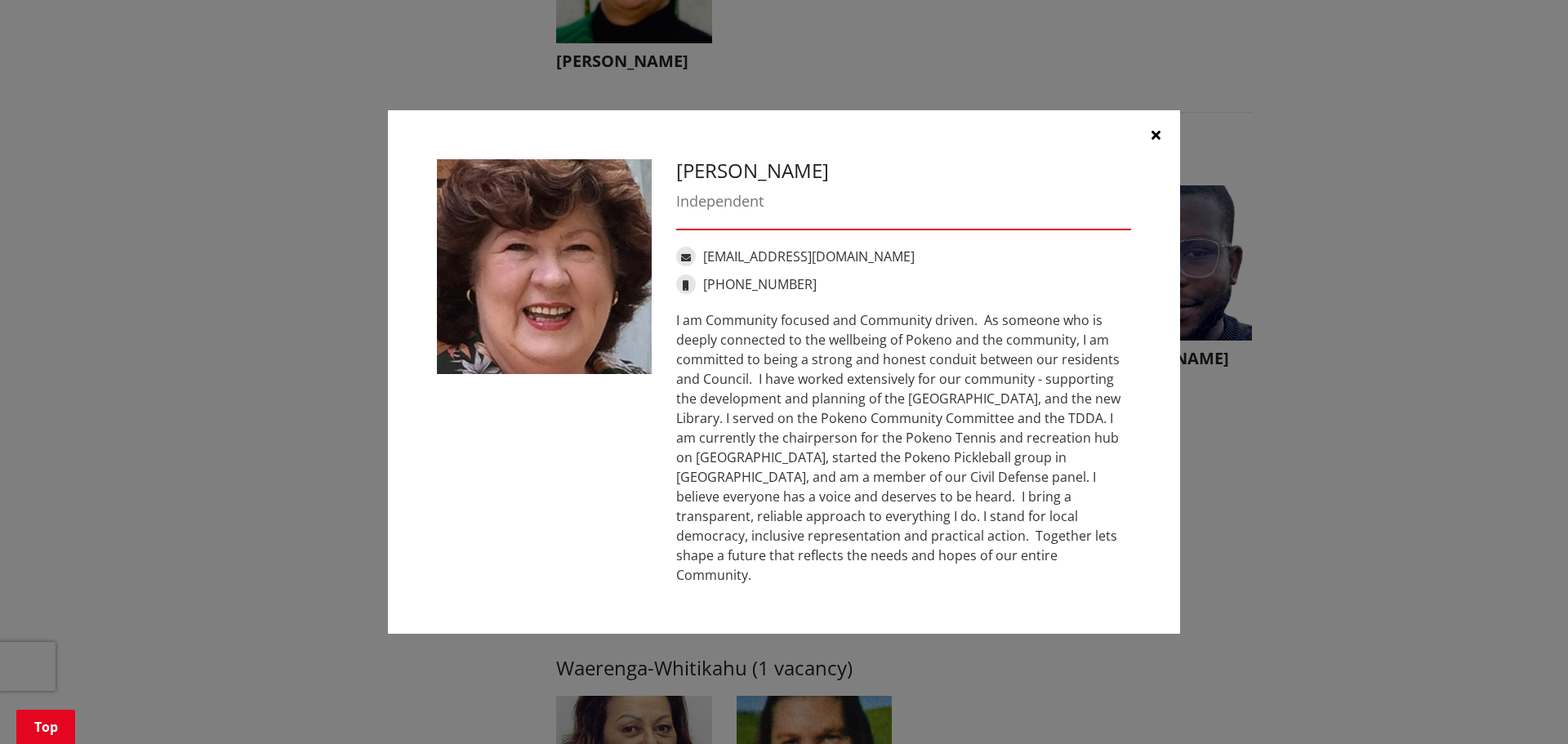
click at [1151, 140] on icon "button" at bounding box center [1155, 134] width 9 height 13
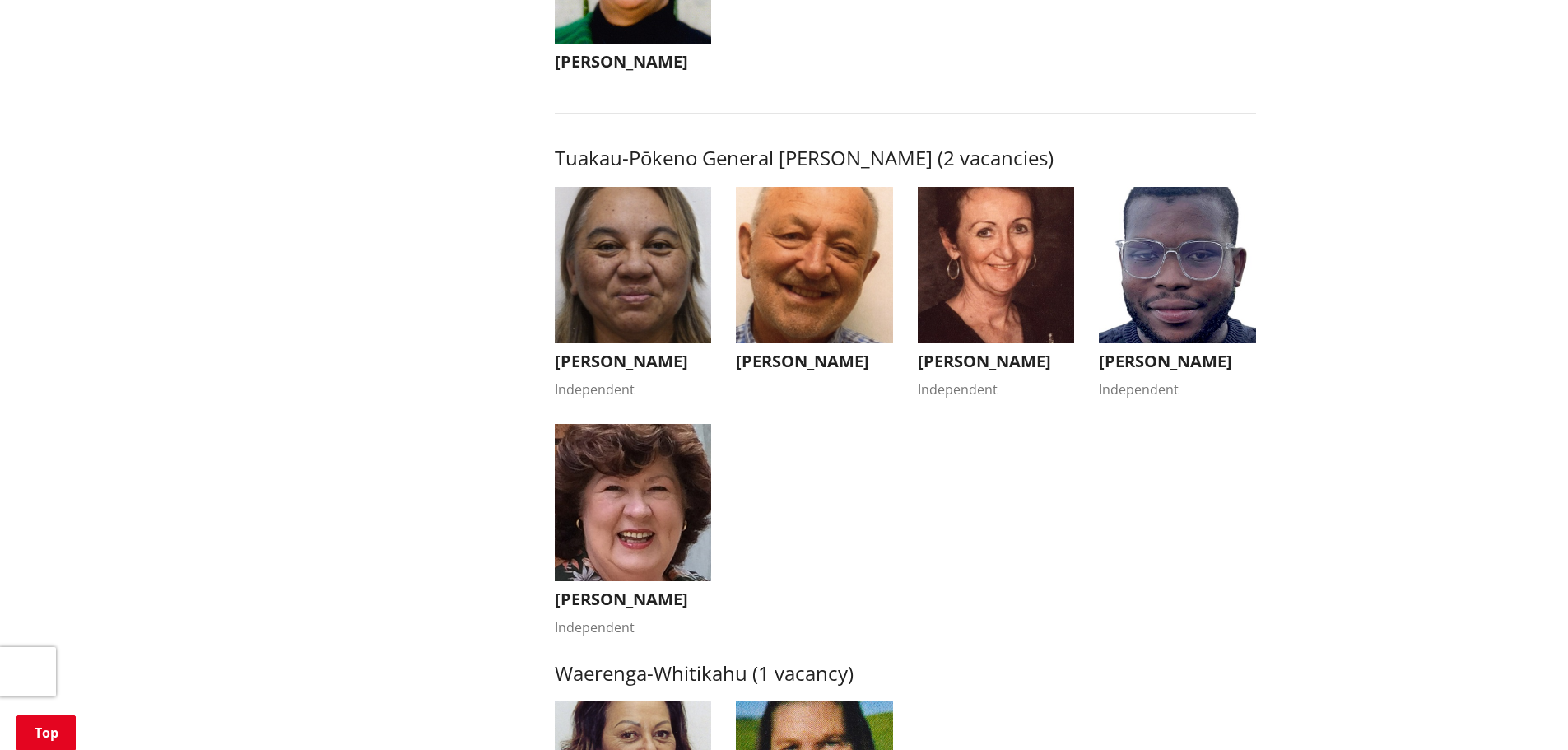
click at [1180, 307] on img "button" at bounding box center [1177, 265] width 158 height 158
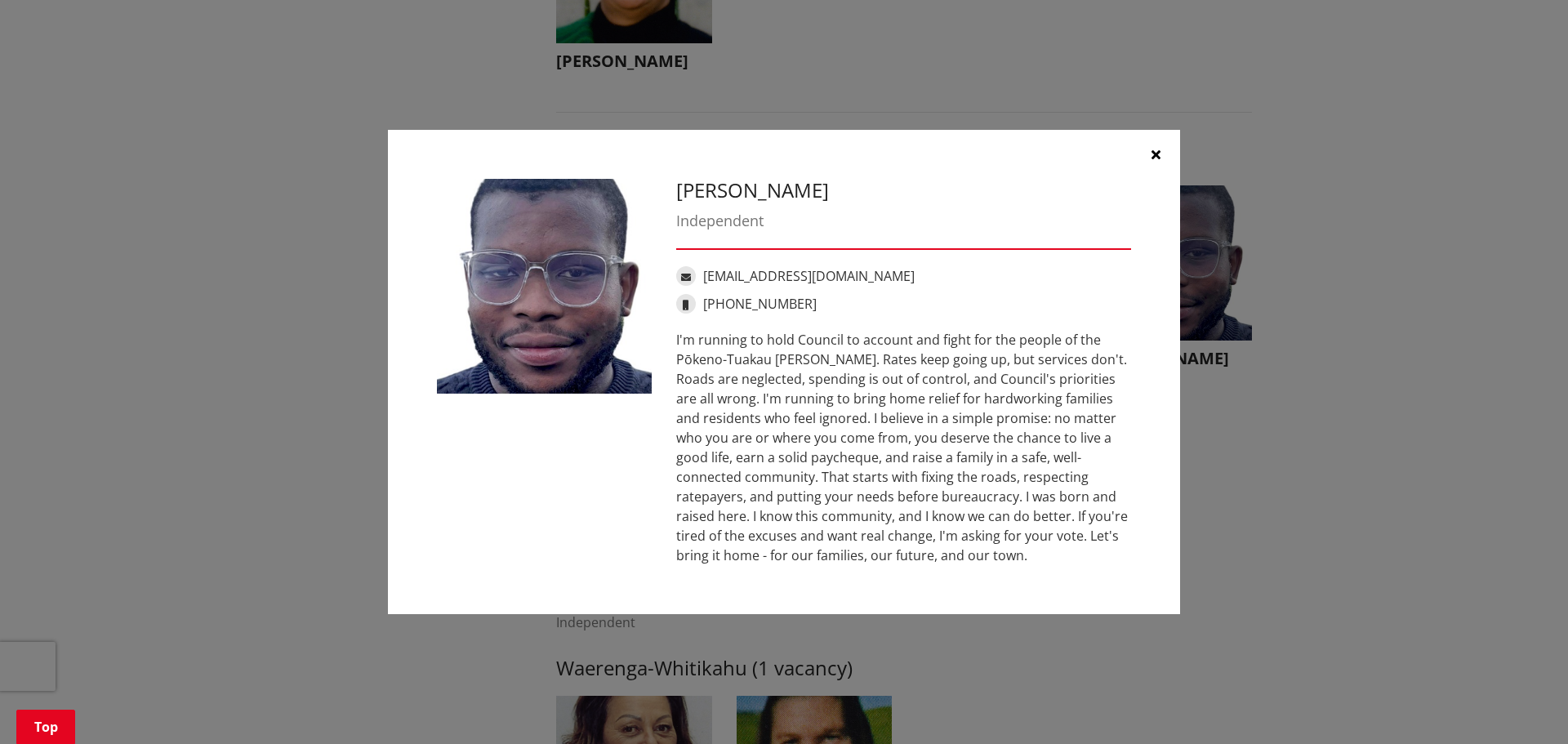
click at [1155, 154] on icon "button" at bounding box center [1155, 154] width 9 height 13
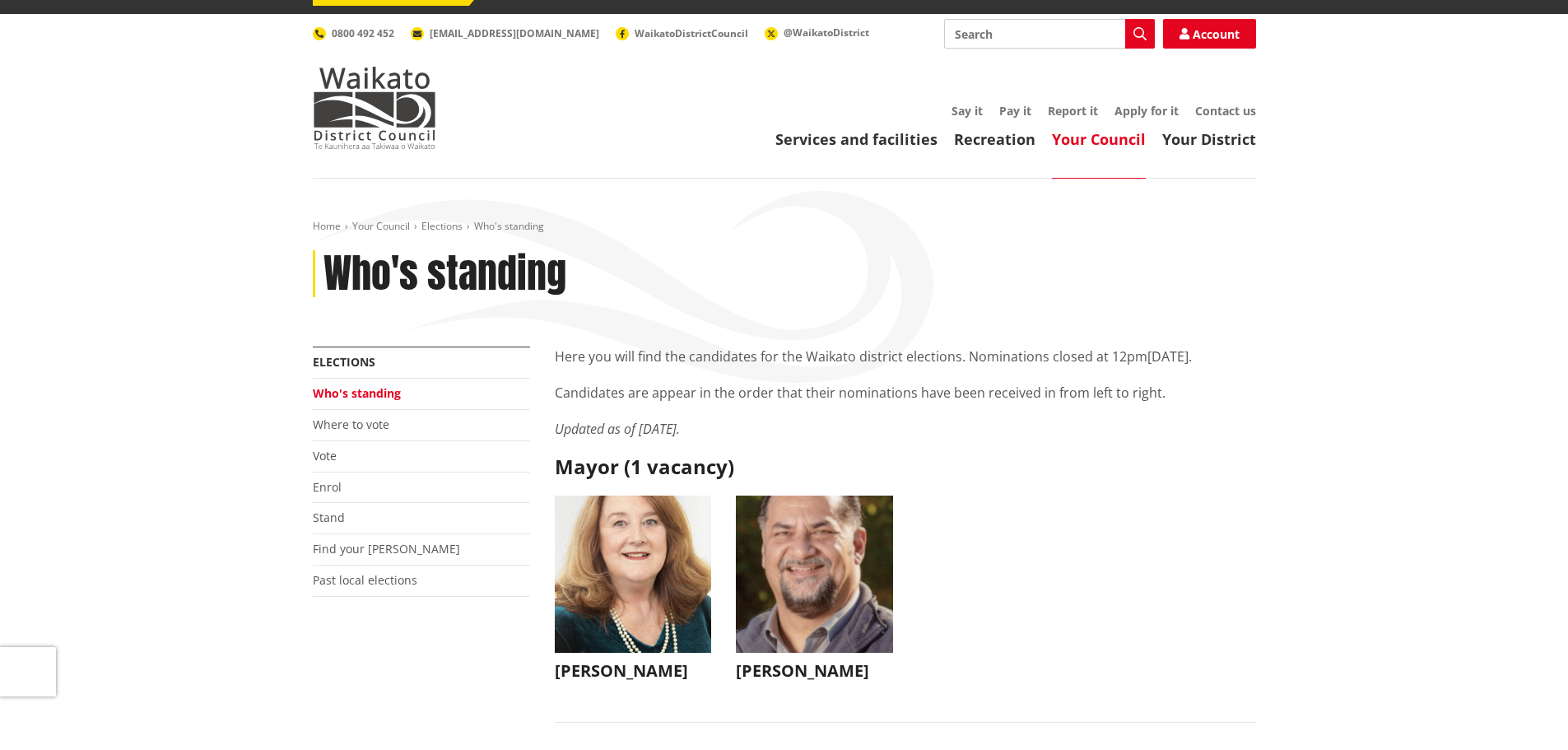
scroll to position [0, 0]
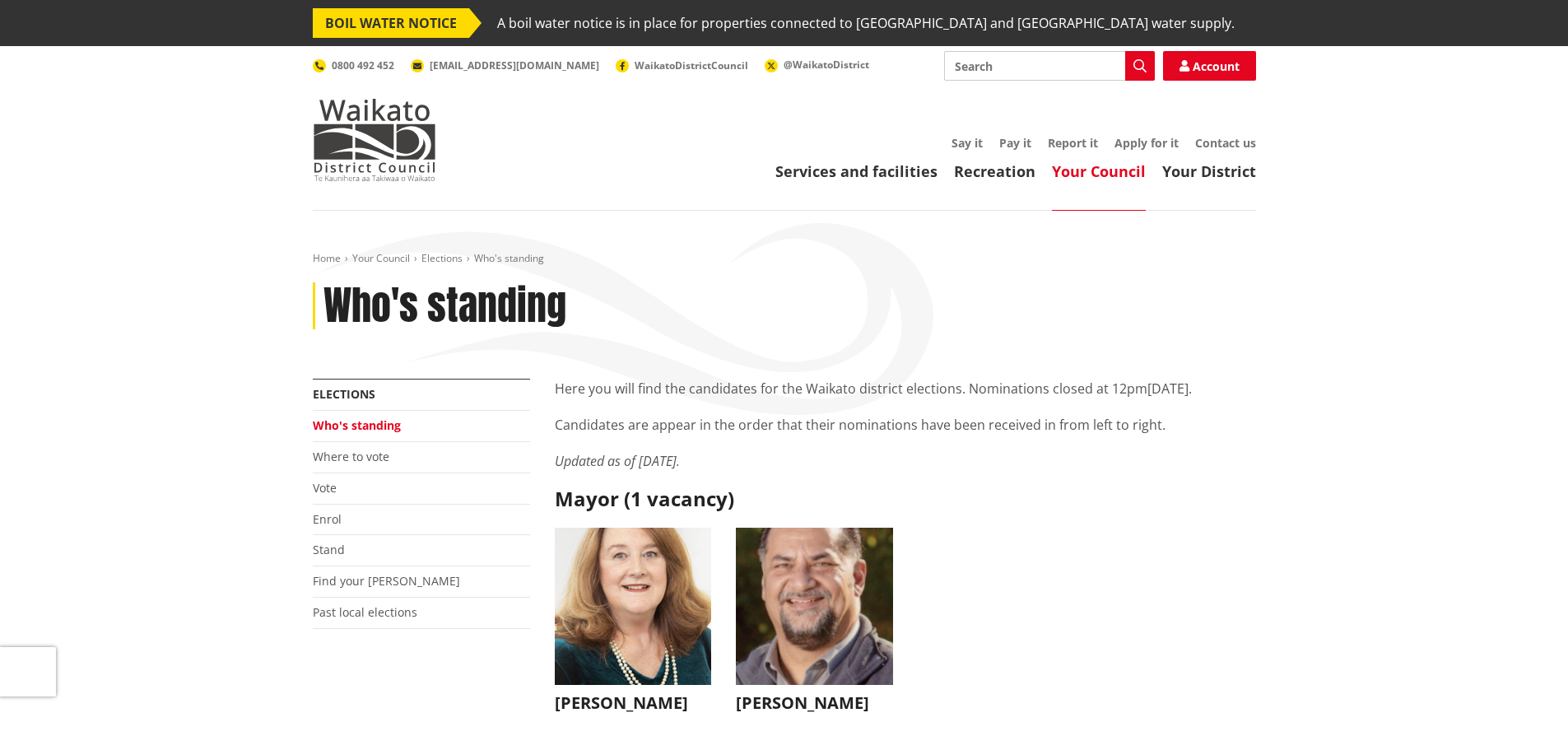
click at [826, 610] on img "button" at bounding box center [814, 606] width 158 height 158
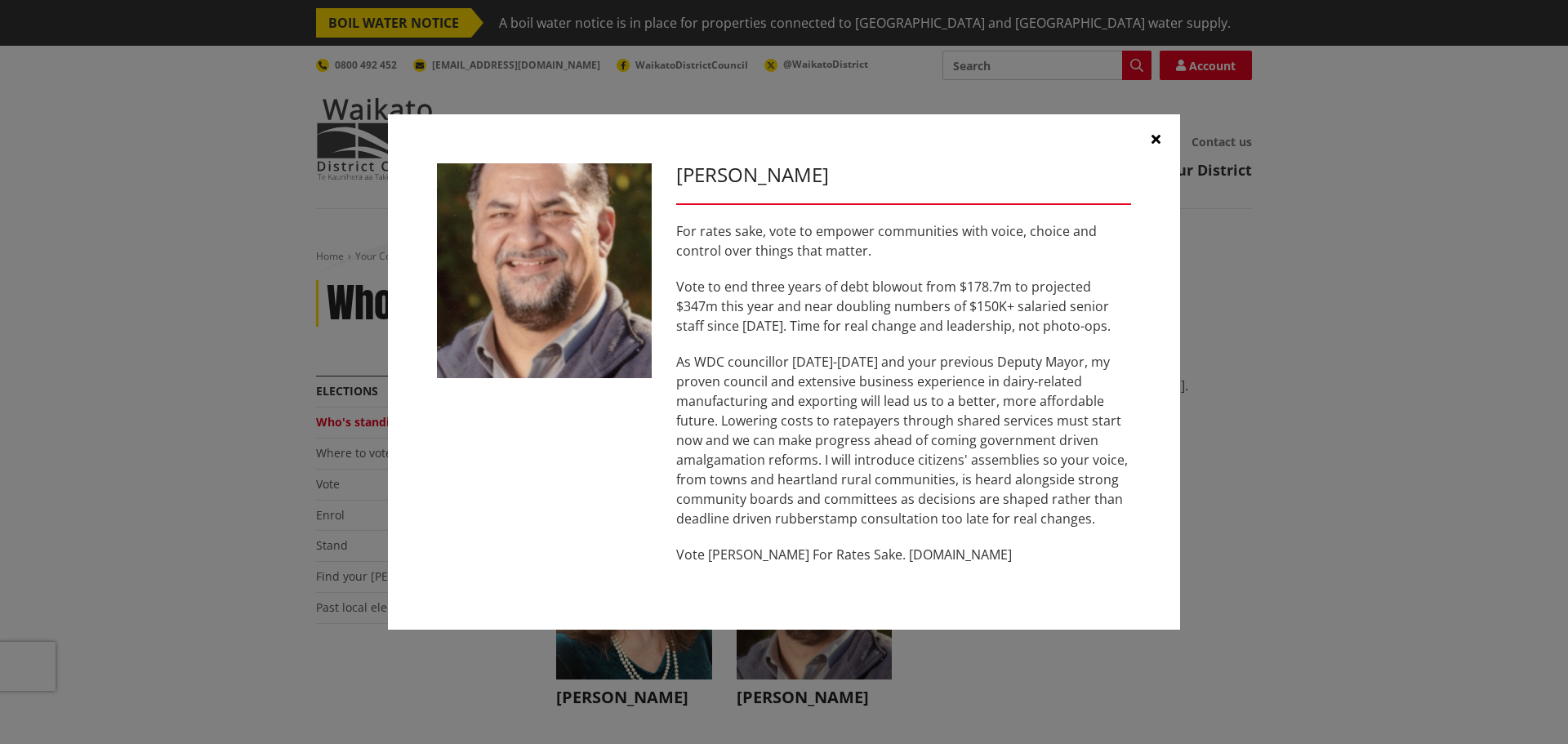
click at [1155, 138] on icon "button" at bounding box center [1155, 138] width 9 height 13
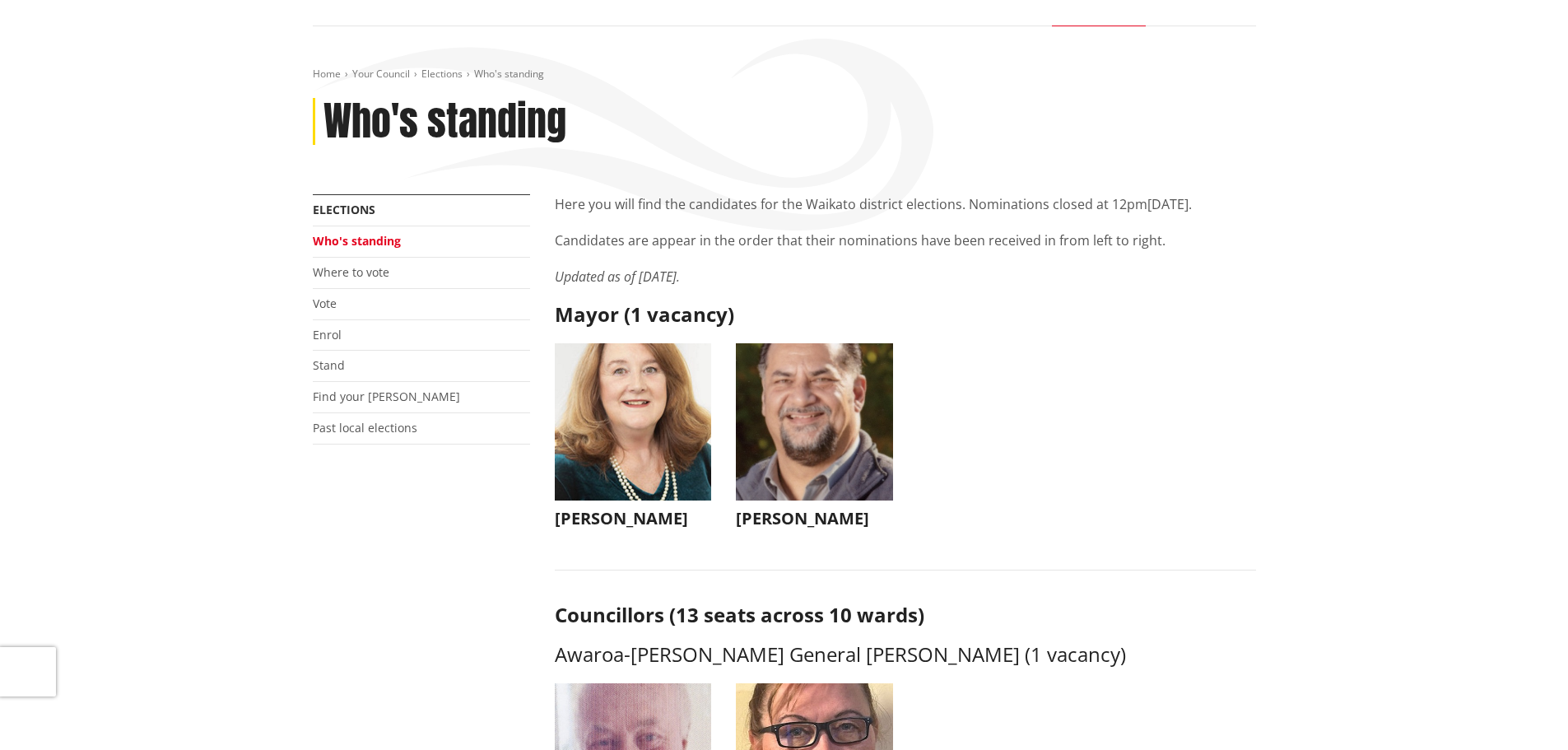
scroll to position [164, 0]
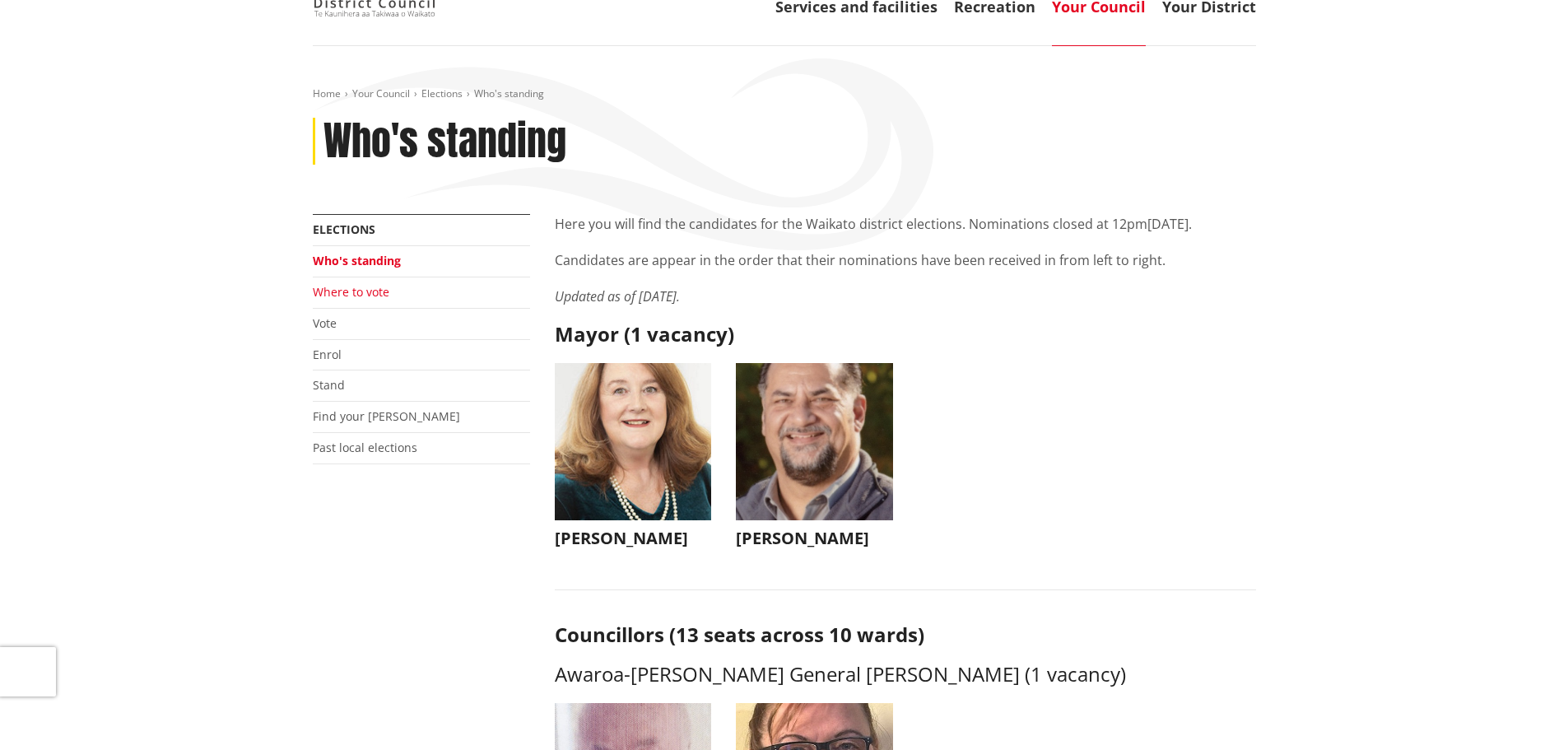
click at [338, 292] on link "Where to vote" at bounding box center [350, 292] width 76 height 15
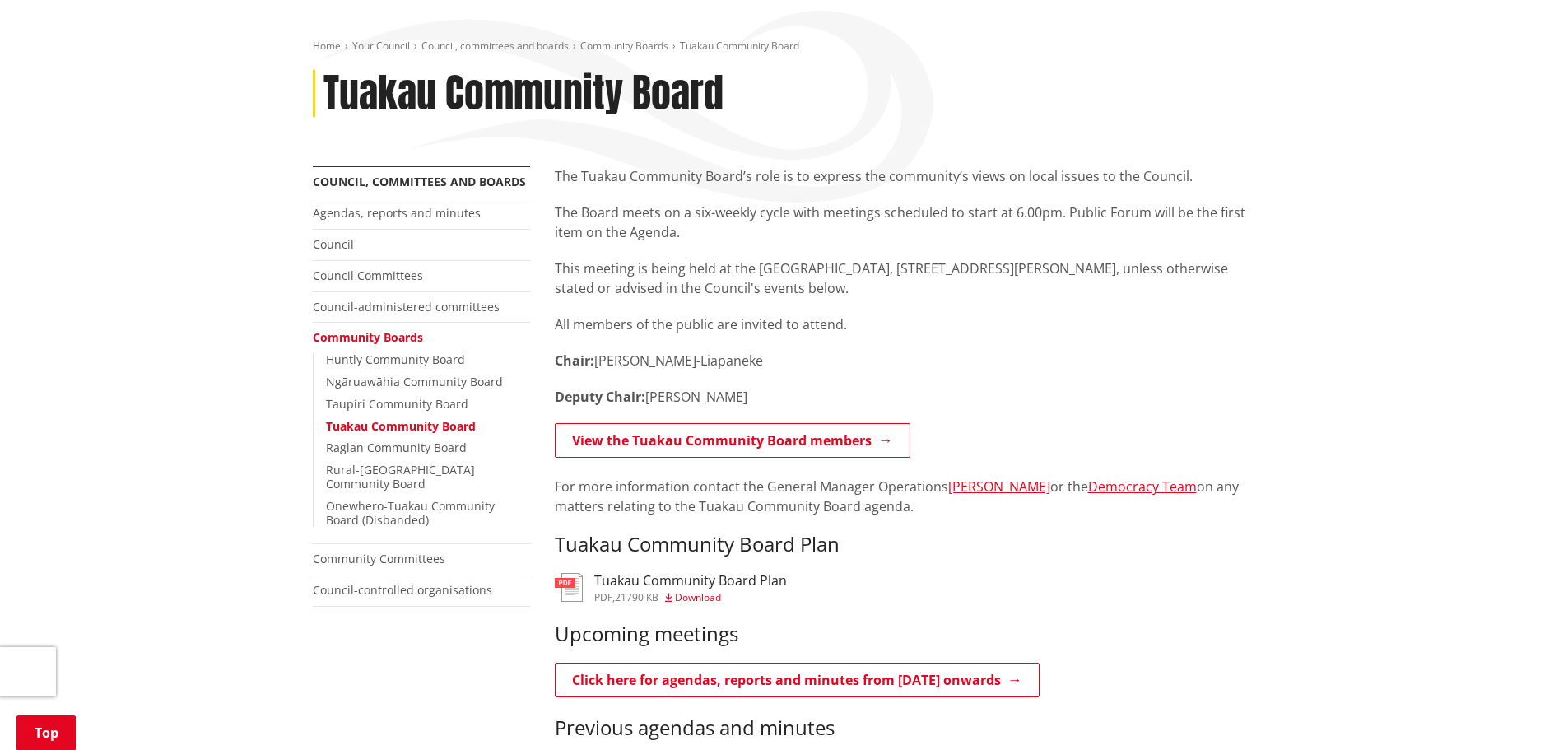
scroll to position [164, 0]
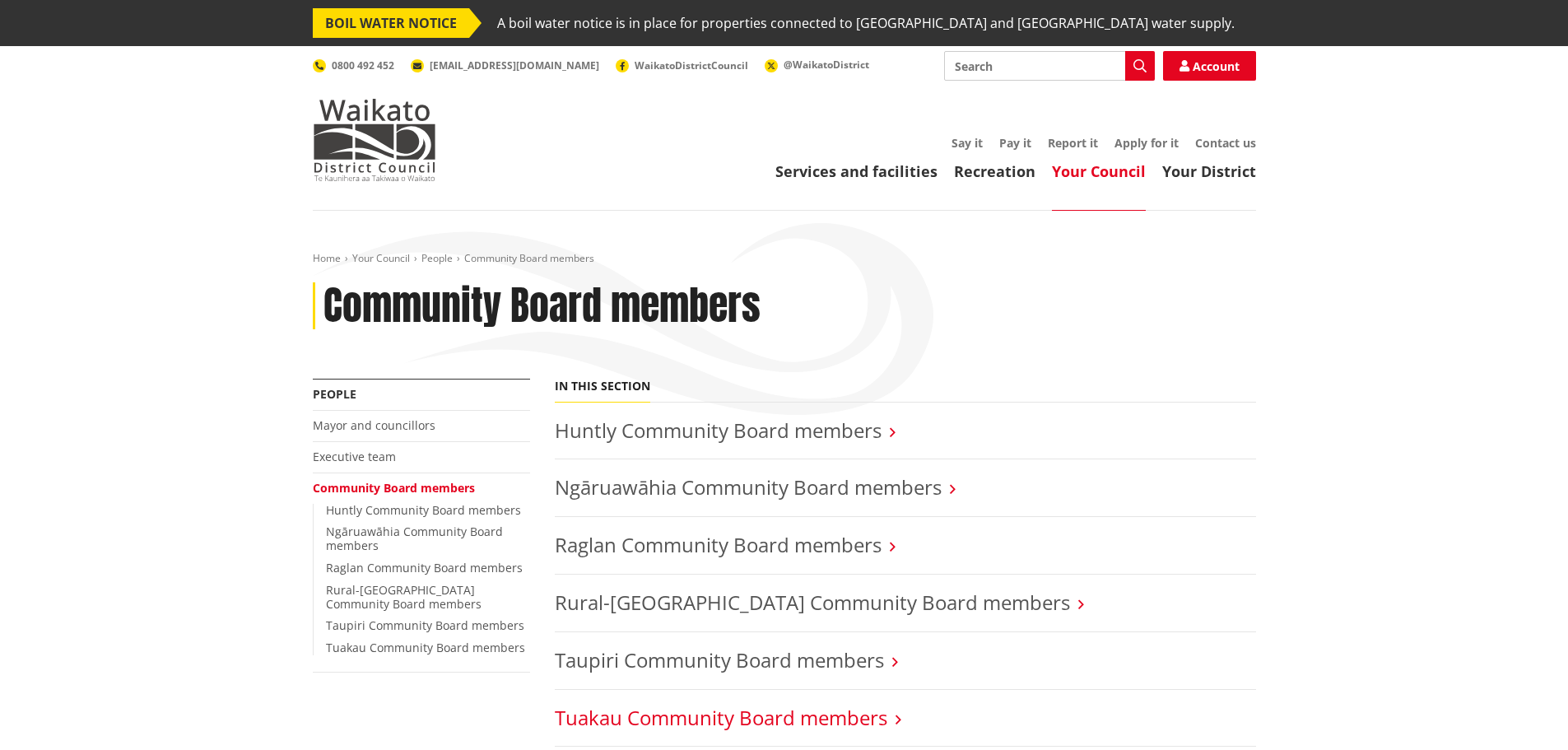
click at [825, 726] on link "Tuakau Community Board members" at bounding box center [721, 717] width 332 height 27
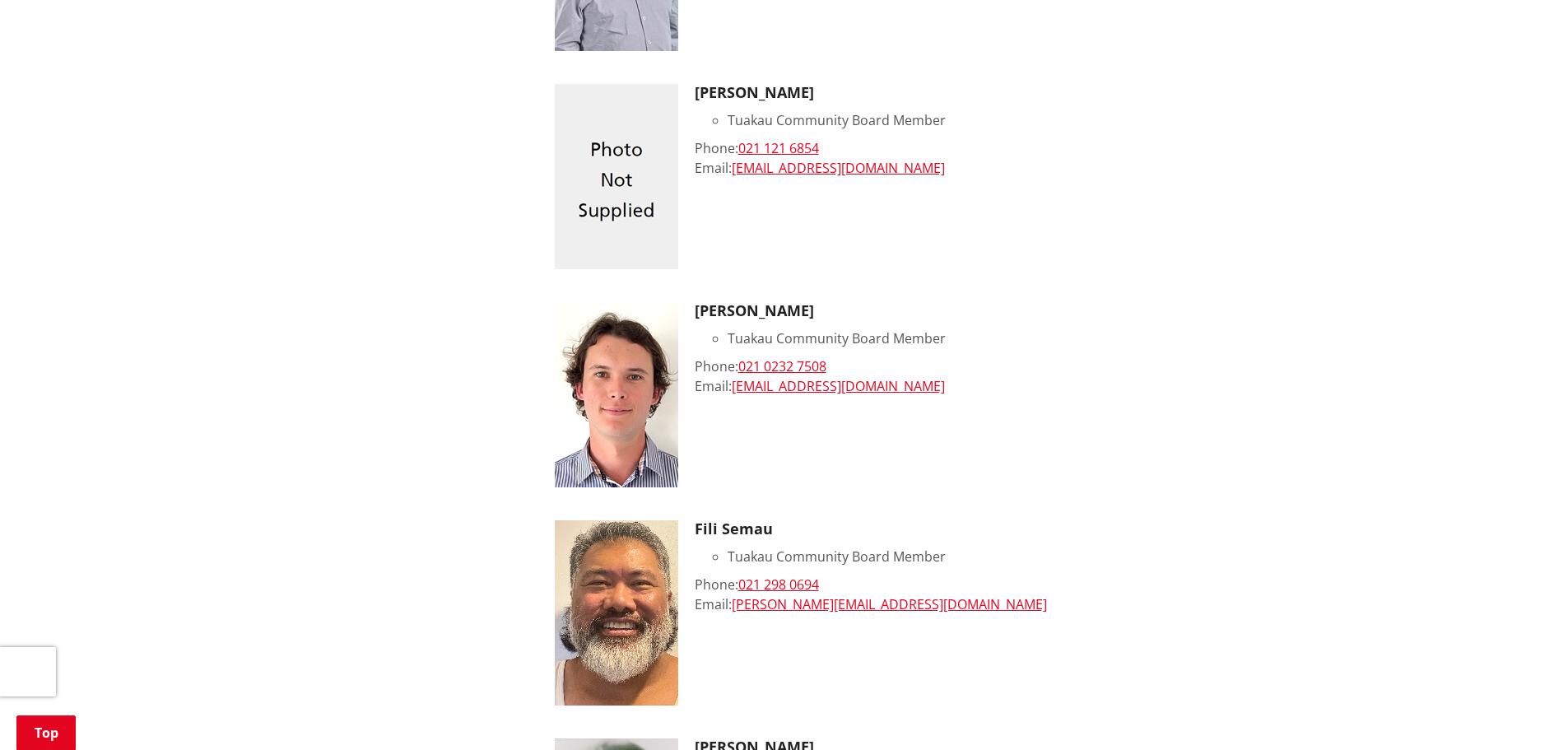
scroll to position [494, 0]
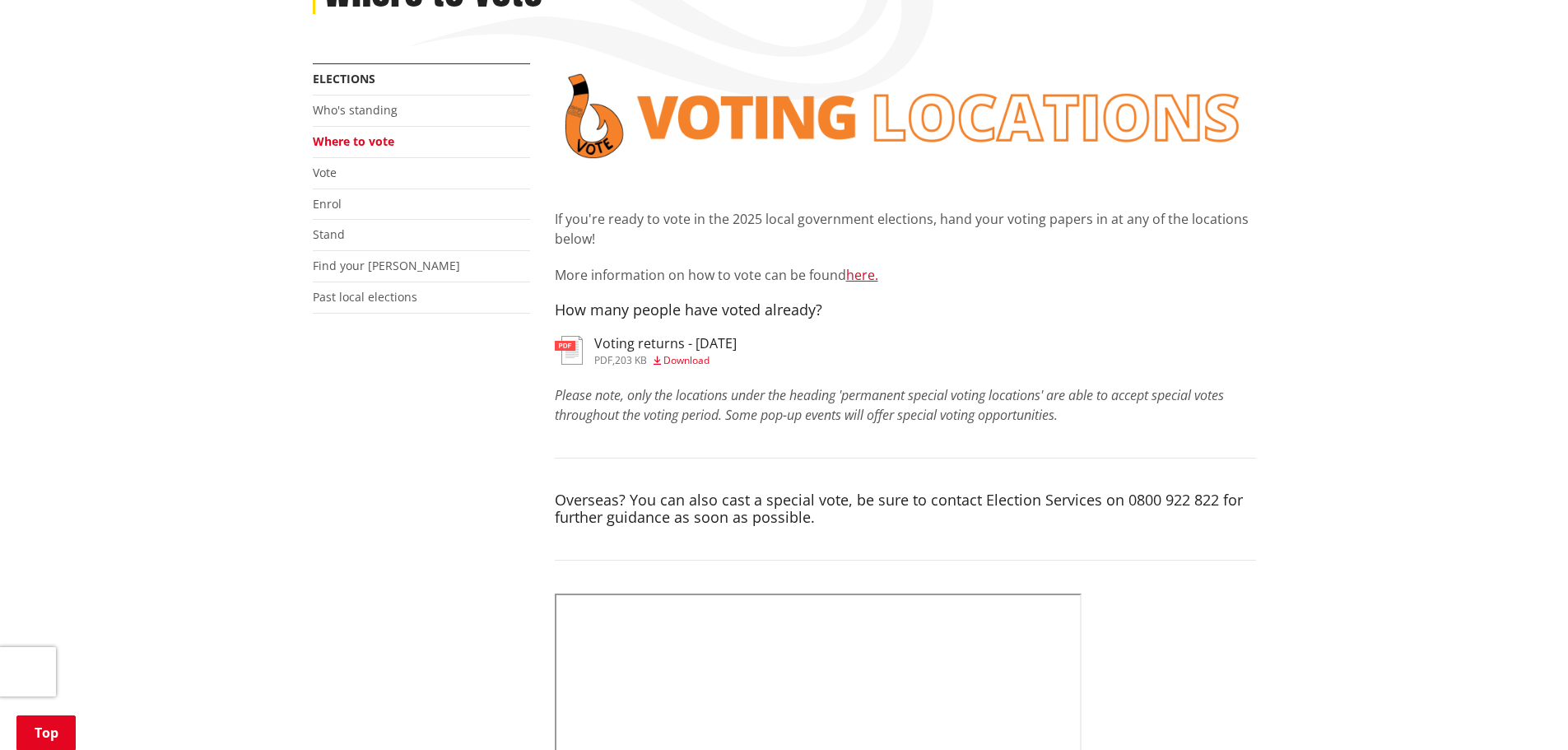
scroll to position [494, 0]
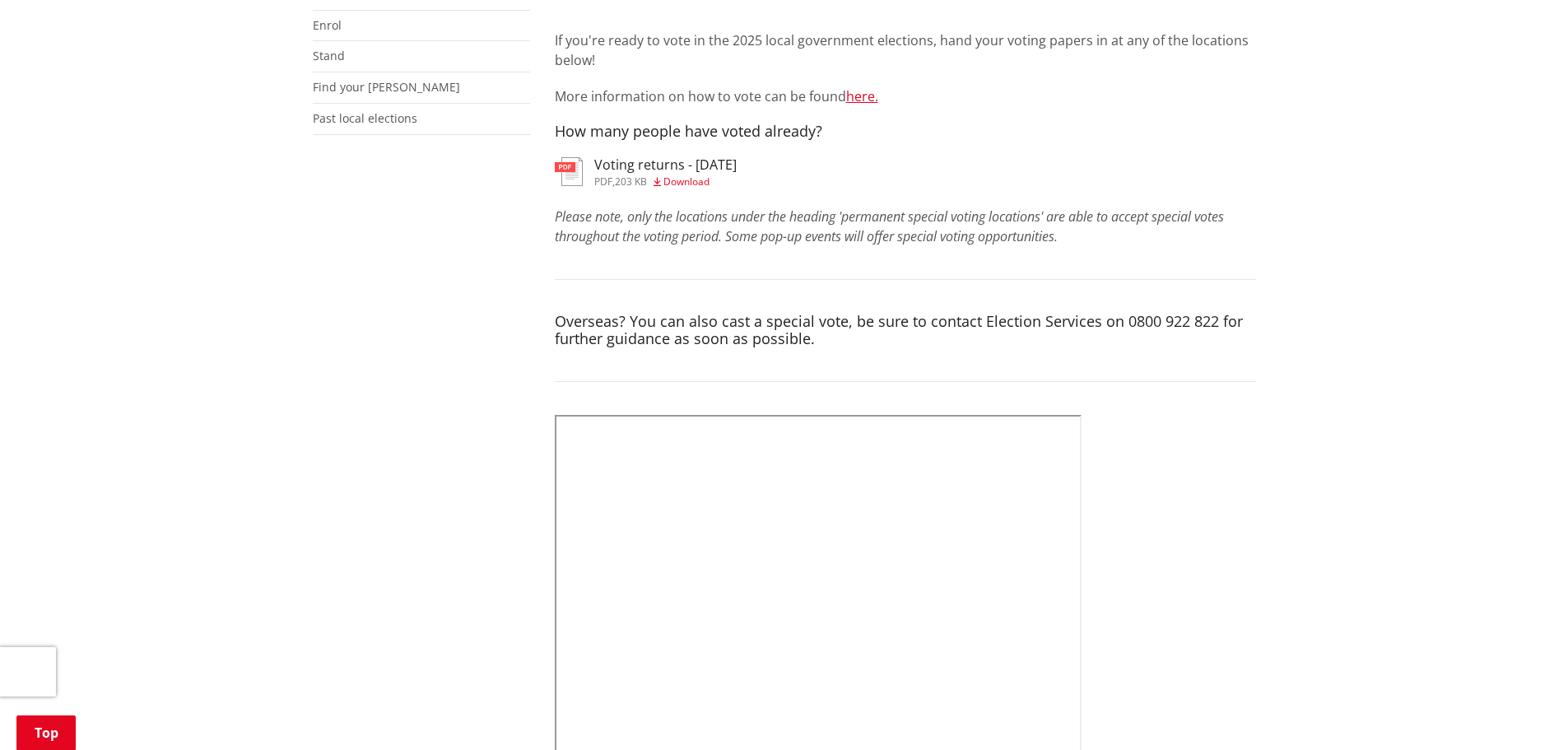
click at [639, 172] on h3 "Voting returns - [DATE]" at bounding box center [665, 165] width 142 height 15
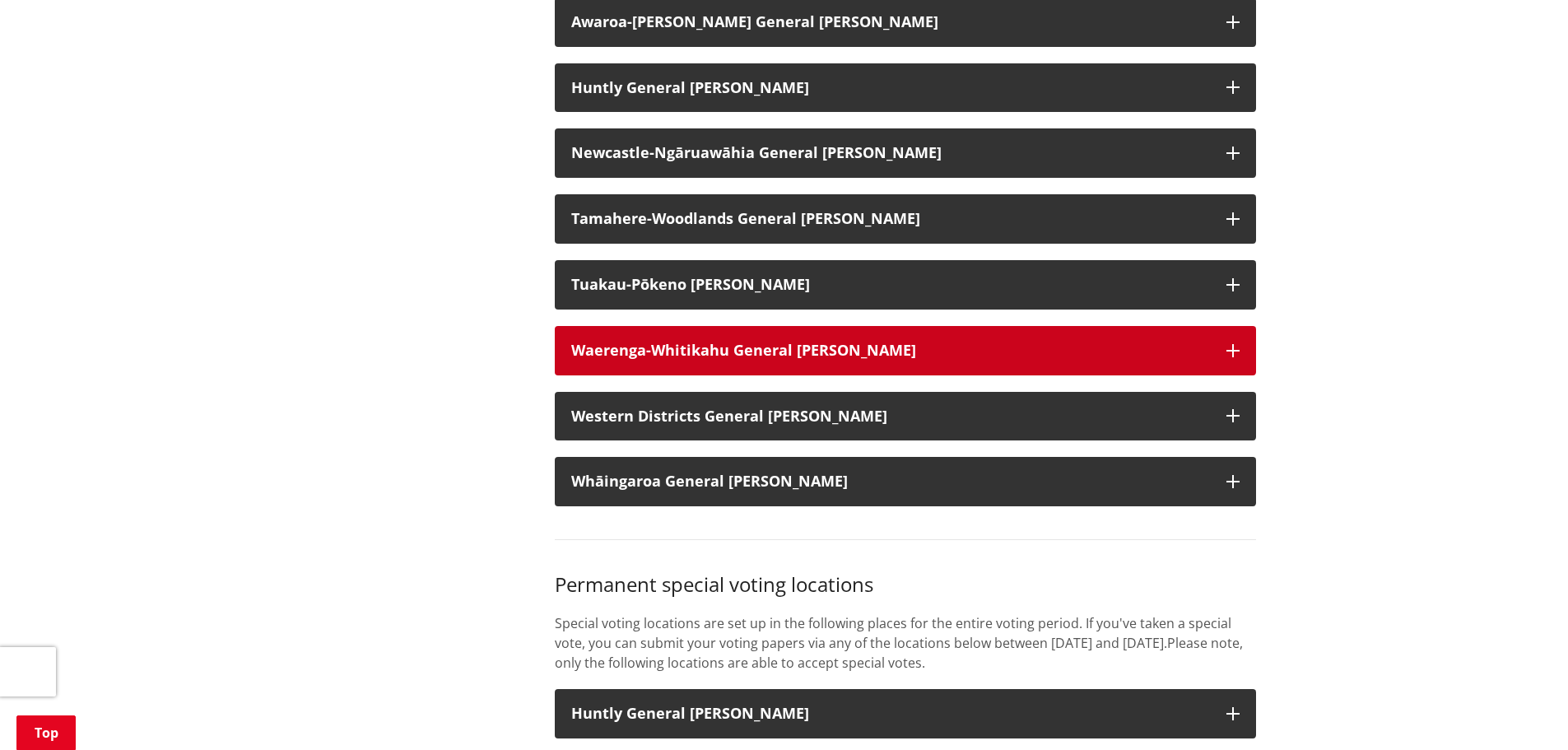
scroll to position [1481, 0]
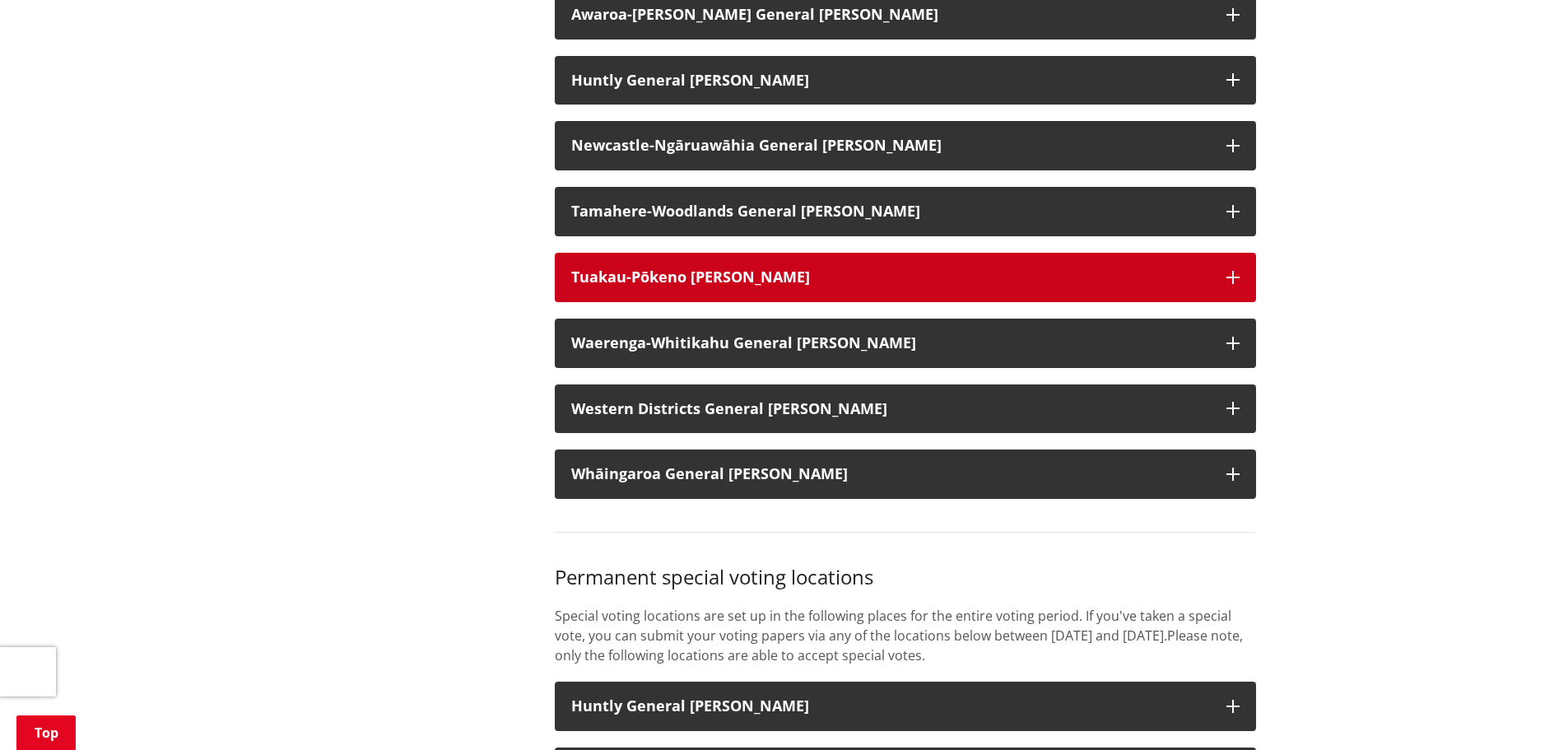
click at [822, 286] on h3 "Tuakau-Pōkeno [PERSON_NAME]" at bounding box center [891, 277] width 639 height 16
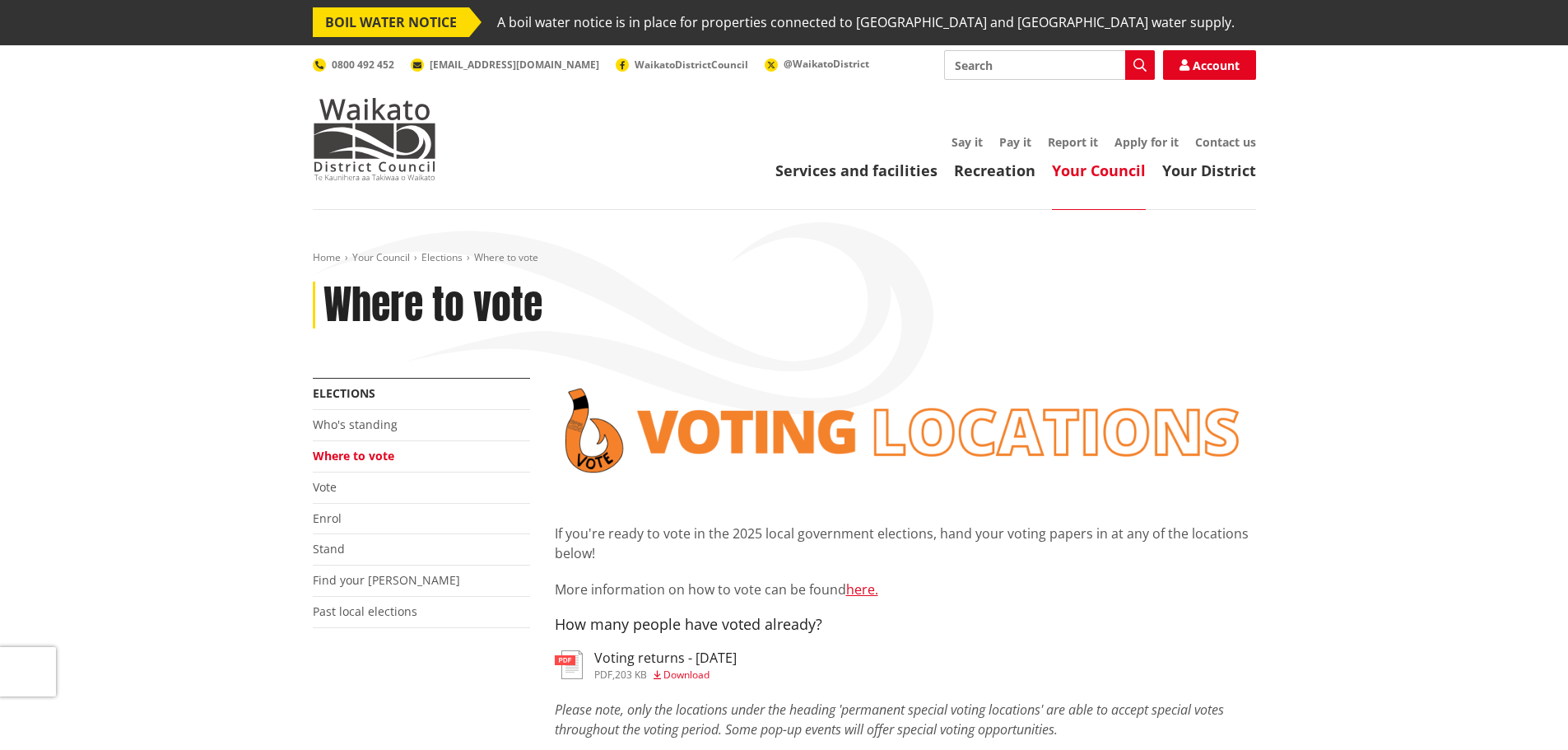
scroll to position [0, 0]
